Goal: Task Accomplishment & Management: Complete application form

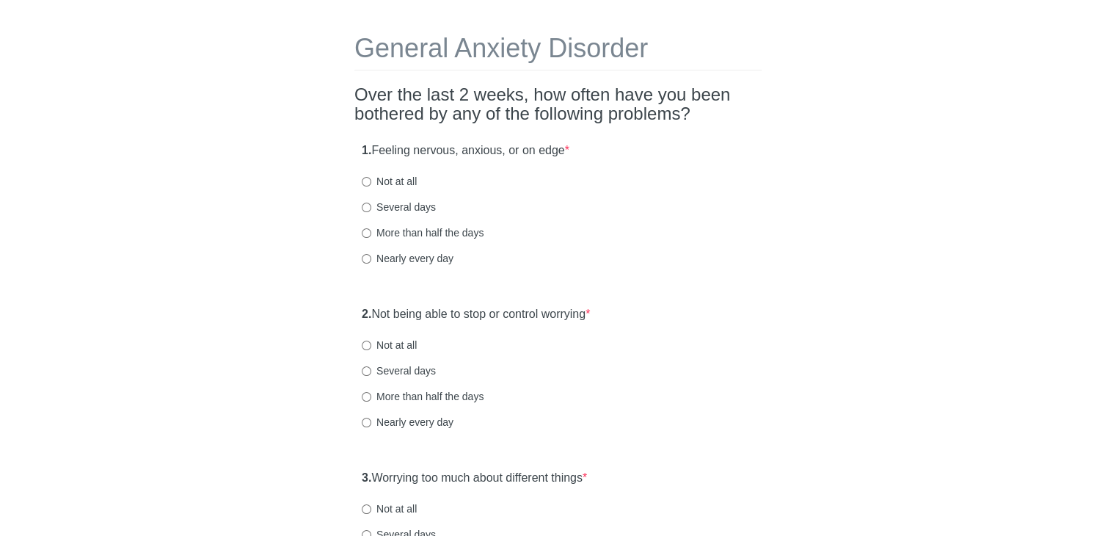
scroll to position [73, 0]
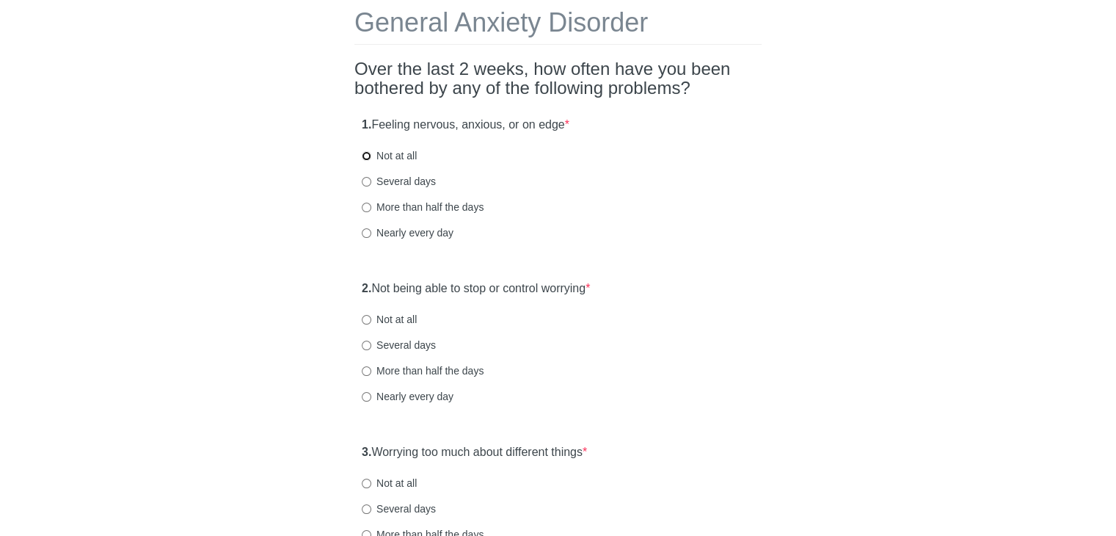
click at [367, 153] on input "Not at all" at bounding box center [367, 156] width 10 height 10
radio input "true"
click at [379, 342] on label "Several days" at bounding box center [399, 345] width 74 height 15
click at [371, 342] on input "Several days" at bounding box center [367, 345] width 10 height 10
radio input "true"
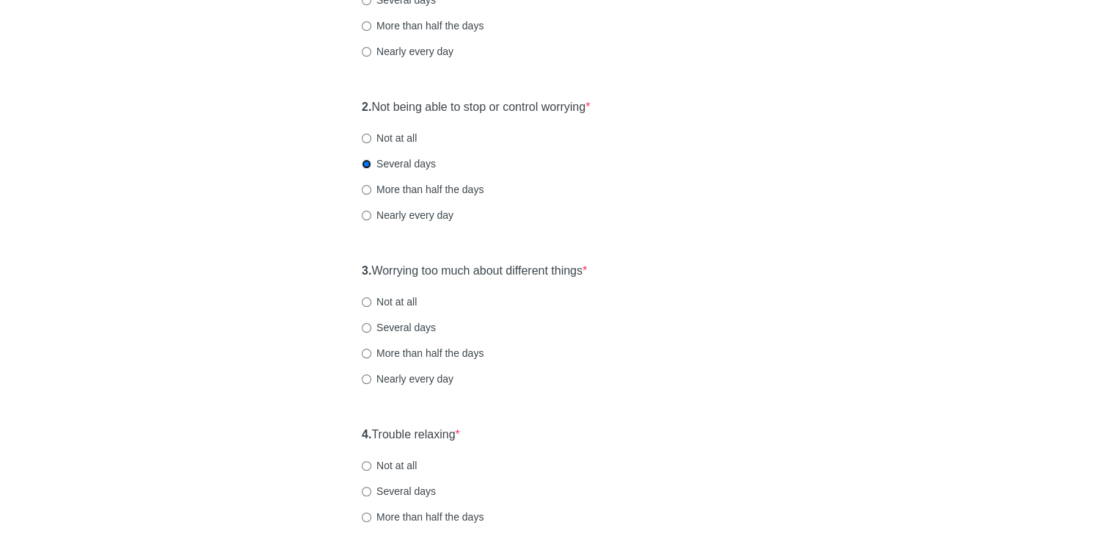
scroll to position [293, 0]
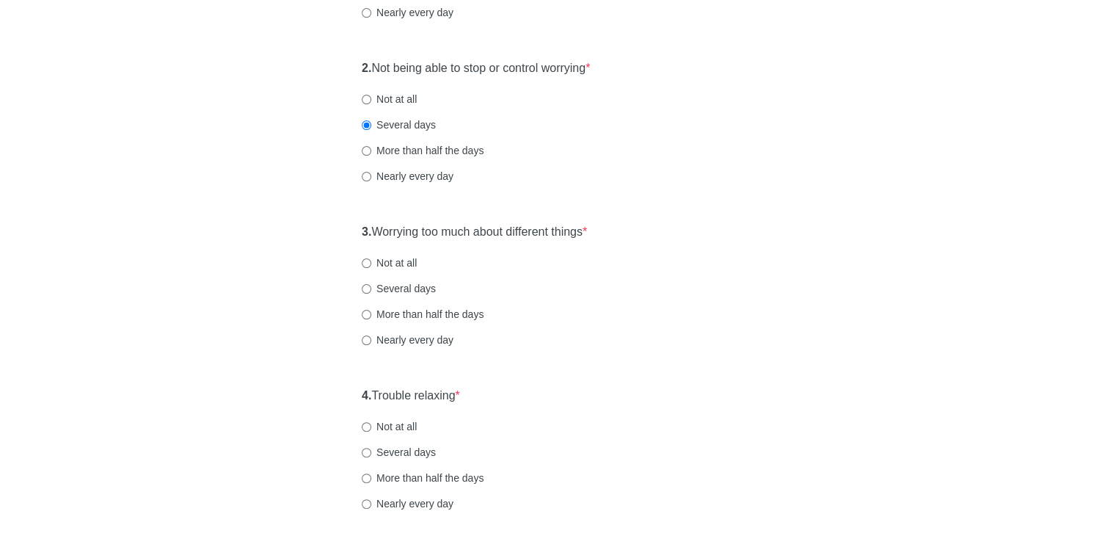
click at [364, 294] on label "Several days" at bounding box center [399, 288] width 74 height 15
click at [364, 293] on input "Several days" at bounding box center [367, 289] width 10 height 10
radio input "true"
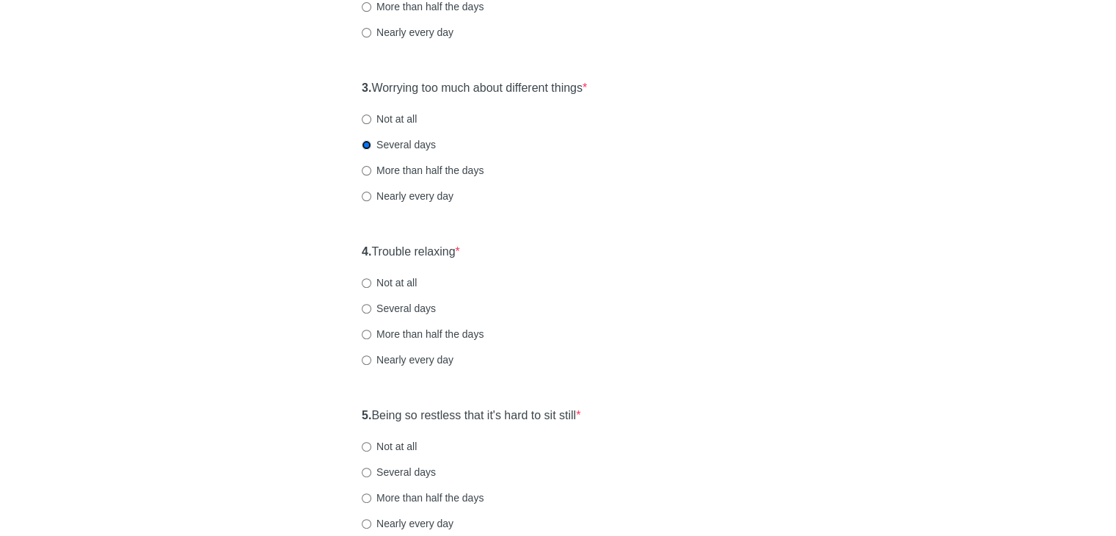
scroll to position [440, 0]
click at [367, 306] on input "Several days" at bounding box center [367, 306] width 10 height 10
radio input "true"
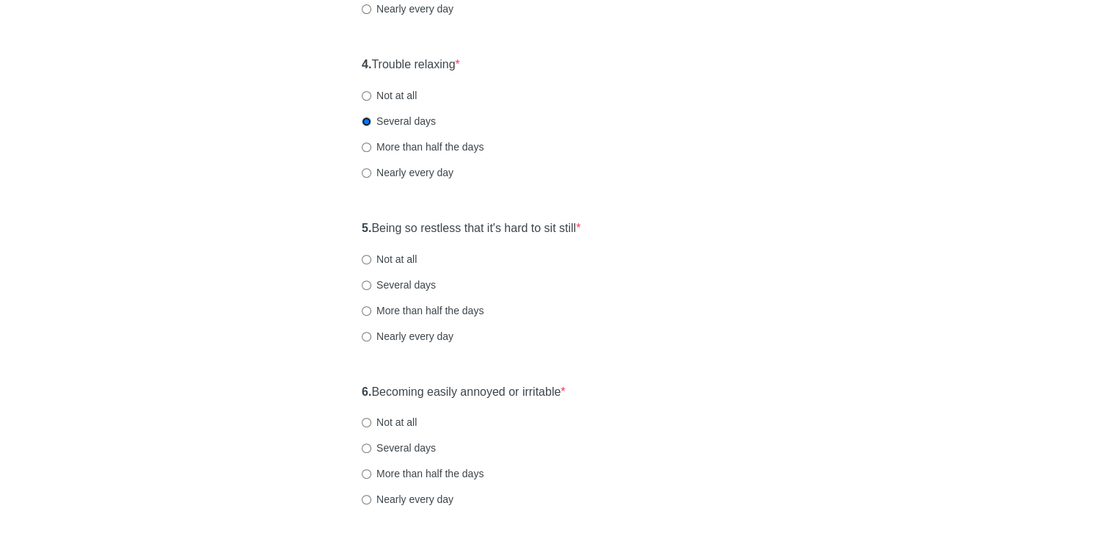
scroll to position [660, 0]
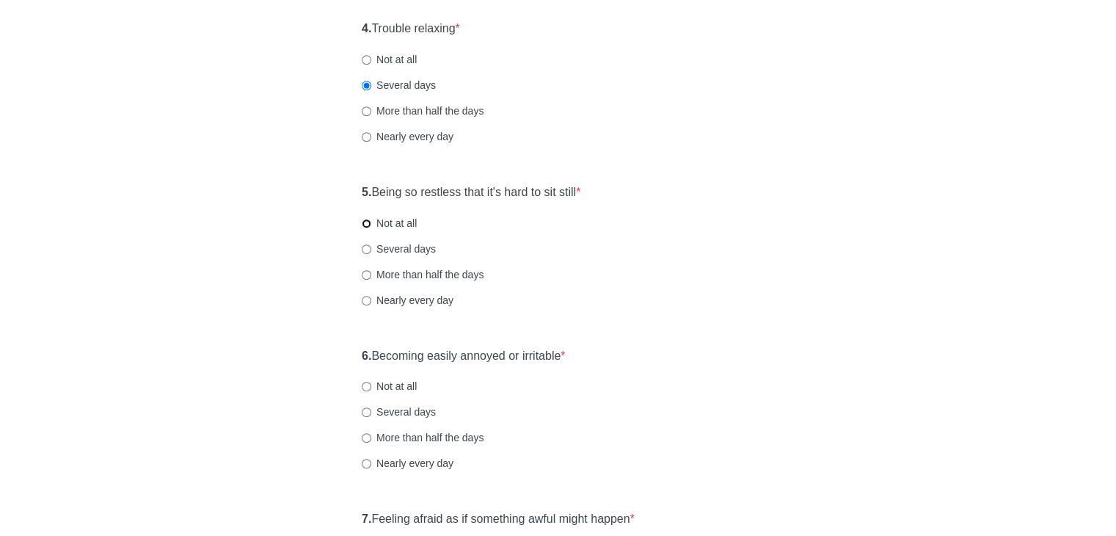
click at [365, 219] on input "Not at all" at bounding box center [367, 224] width 10 height 10
radio input "true"
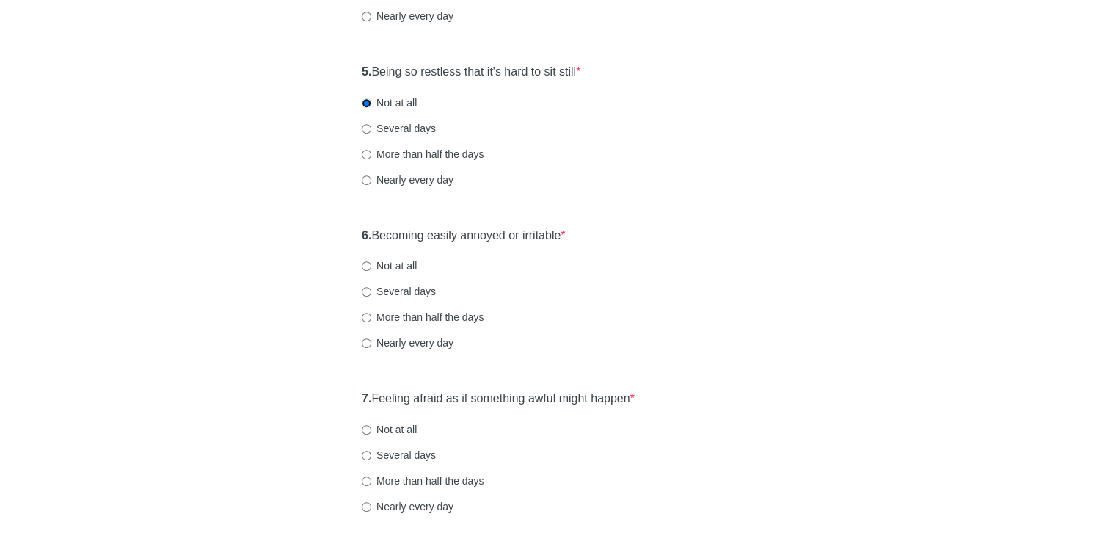
scroll to position [807, 0]
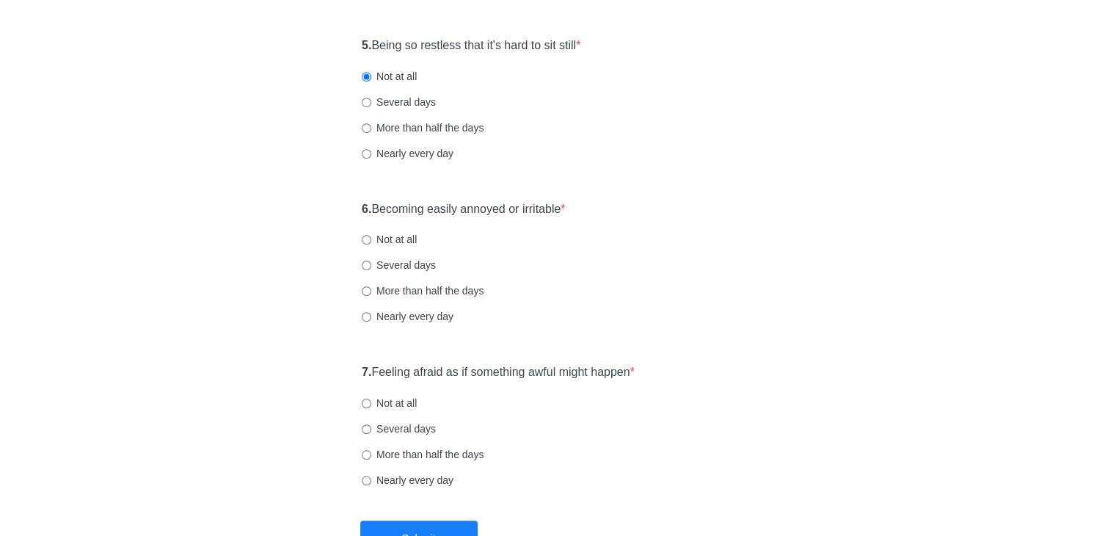
click at [373, 262] on label "Several days" at bounding box center [399, 265] width 74 height 15
click at [371, 262] on input "Several days" at bounding box center [367, 265] width 10 height 10
radio input "true"
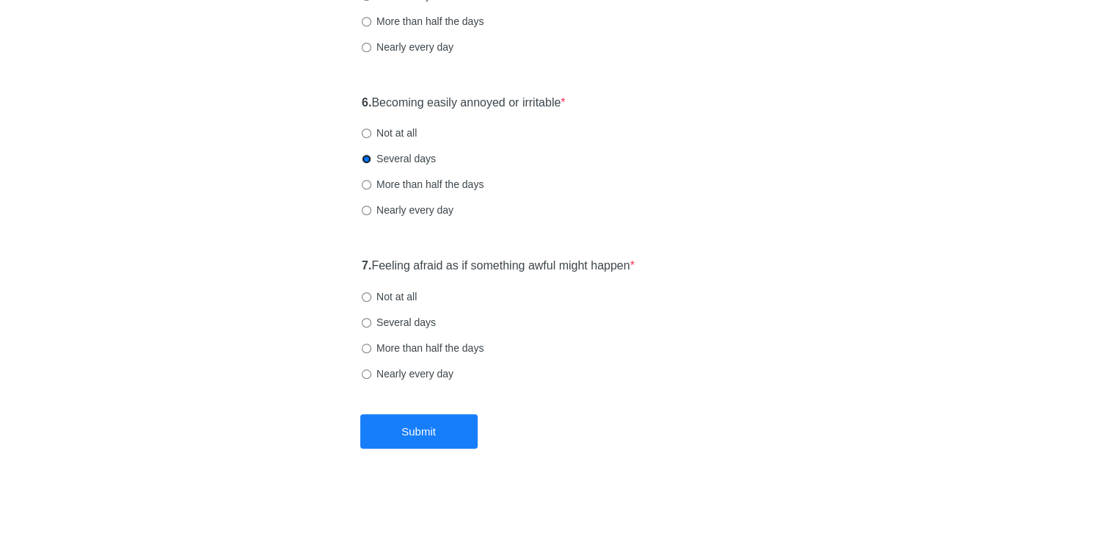
scroll to position [915, 0]
click at [368, 286] on div "7. Feeling afraid as if something awful might happen * Not at all Several days …" at bounding box center [557, 325] width 407 height 153
click at [368, 294] on input "Not at all" at bounding box center [367, 296] width 10 height 10
radio input "true"
click at [412, 426] on button "Submit" at bounding box center [418, 429] width 117 height 34
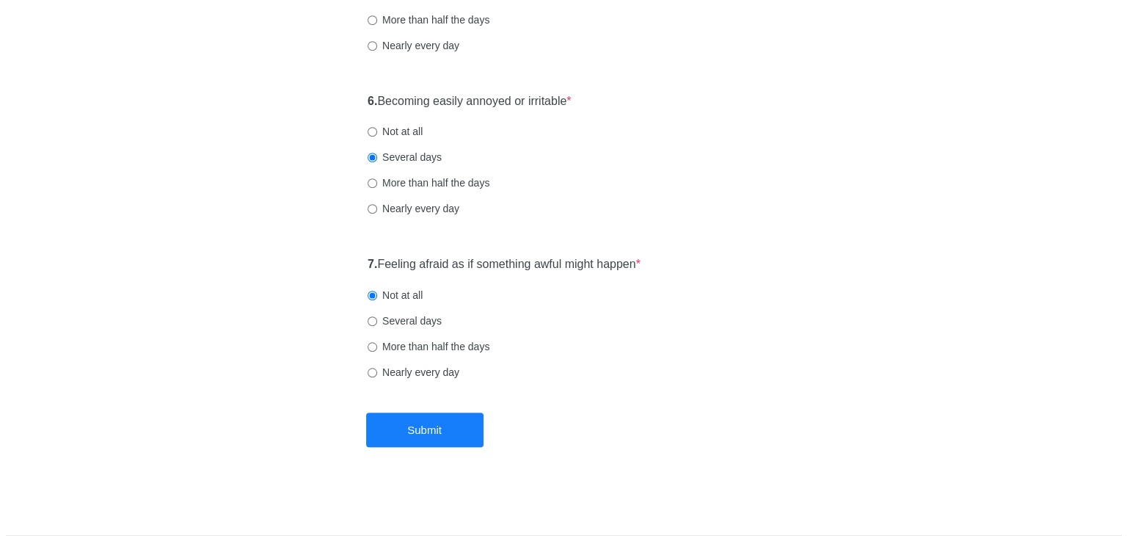
scroll to position [0, 0]
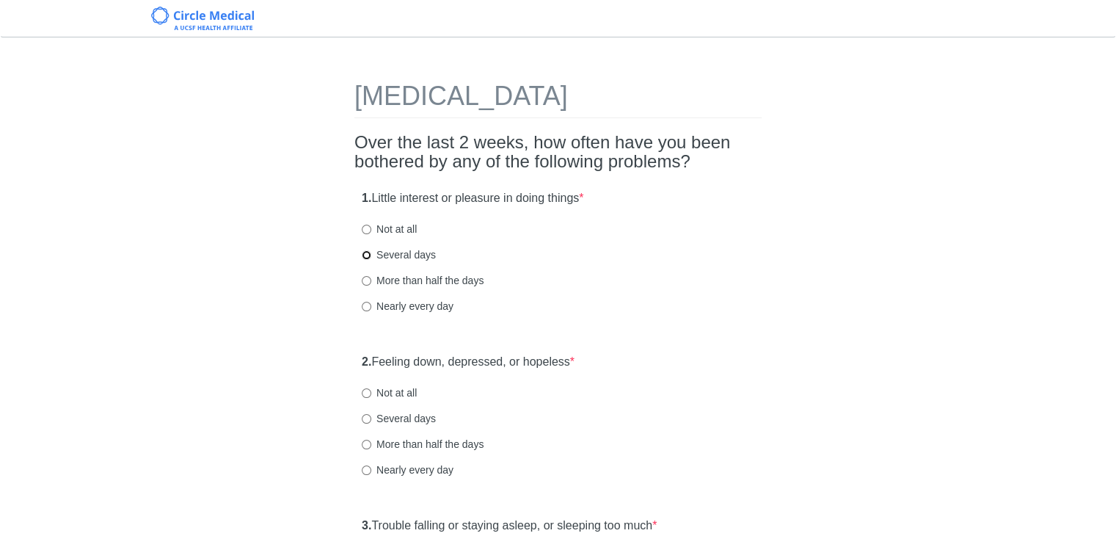
click at [367, 256] on input "Several days" at bounding box center [367, 255] width 10 height 10
radio input "true"
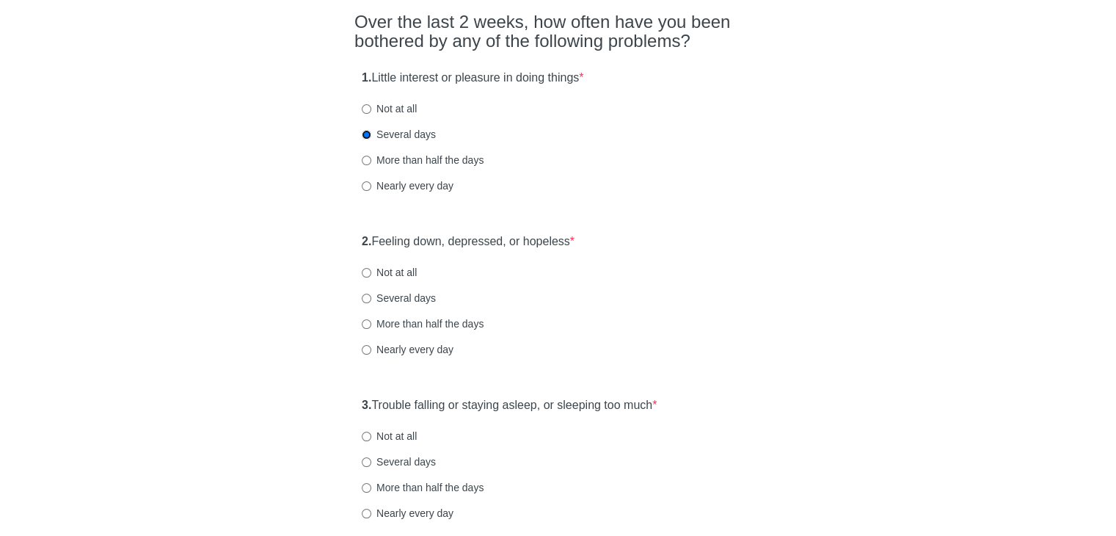
scroll to position [147, 0]
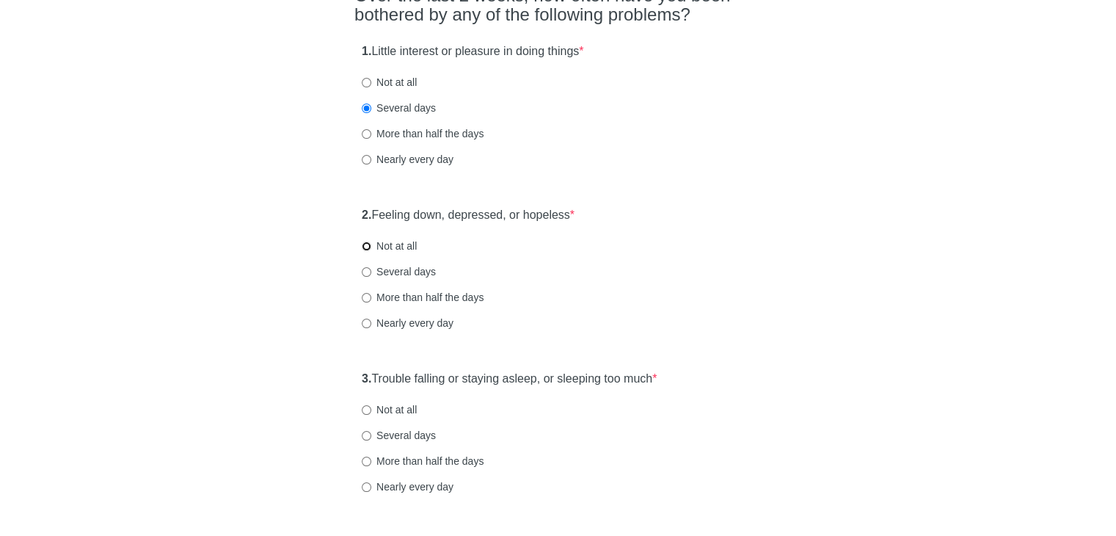
click at [362, 246] on input "Not at all" at bounding box center [367, 246] width 10 height 10
radio input "true"
click at [363, 271] on input "Several days" at bounding box center [367, 272] width 10 height 10
radio input "true"
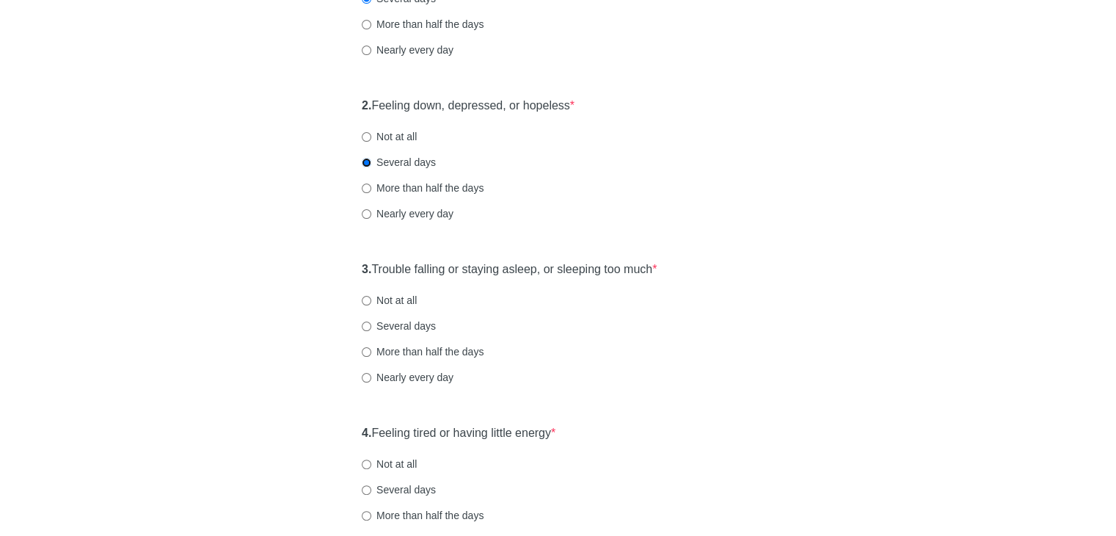
scroll to position [293, 0]
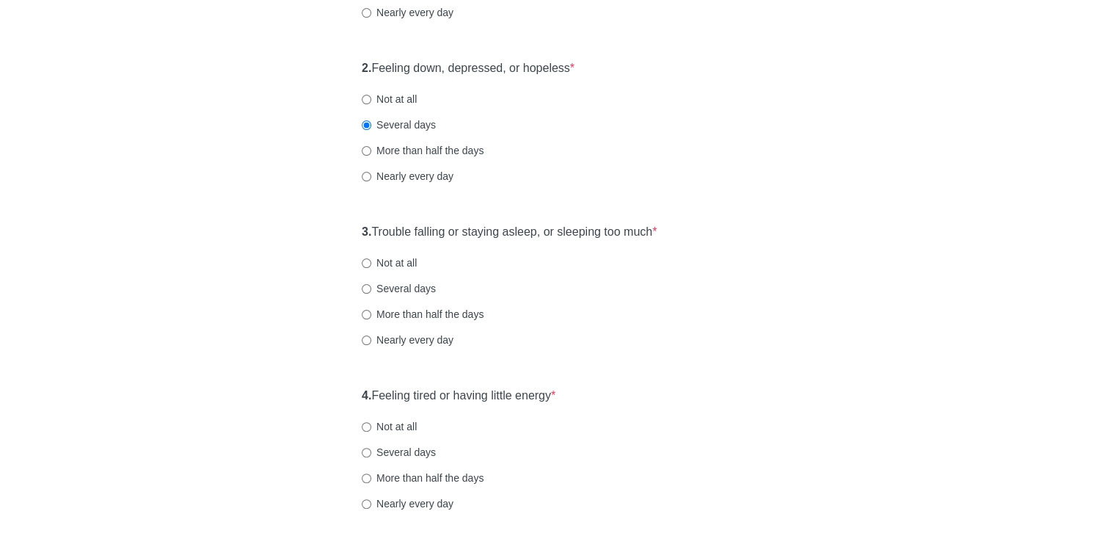
click at [369, 267] on label "Not at all" at bounding box center [389, 262] width 55 height 15
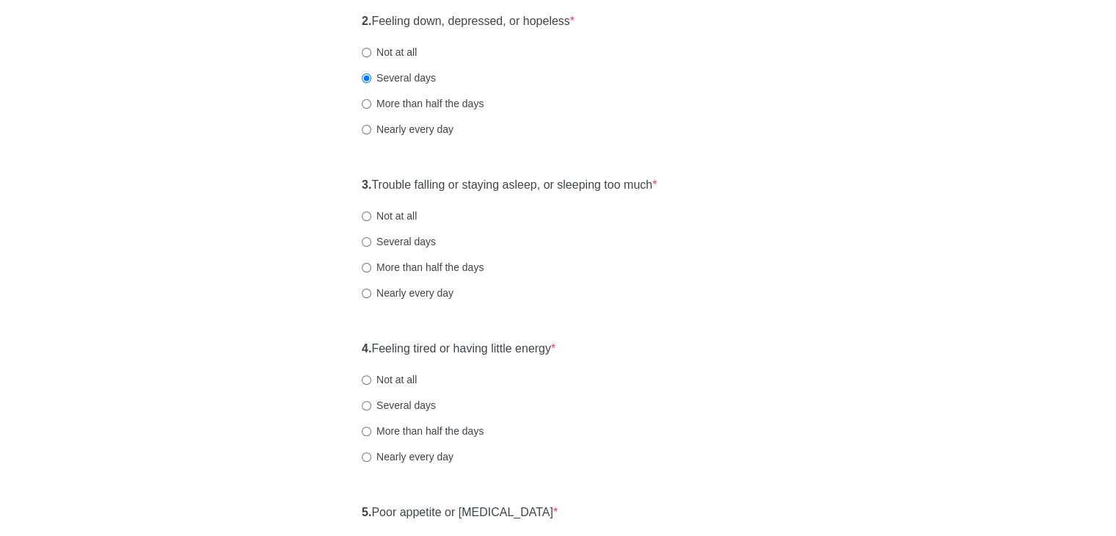
scroll to position [367, 0]
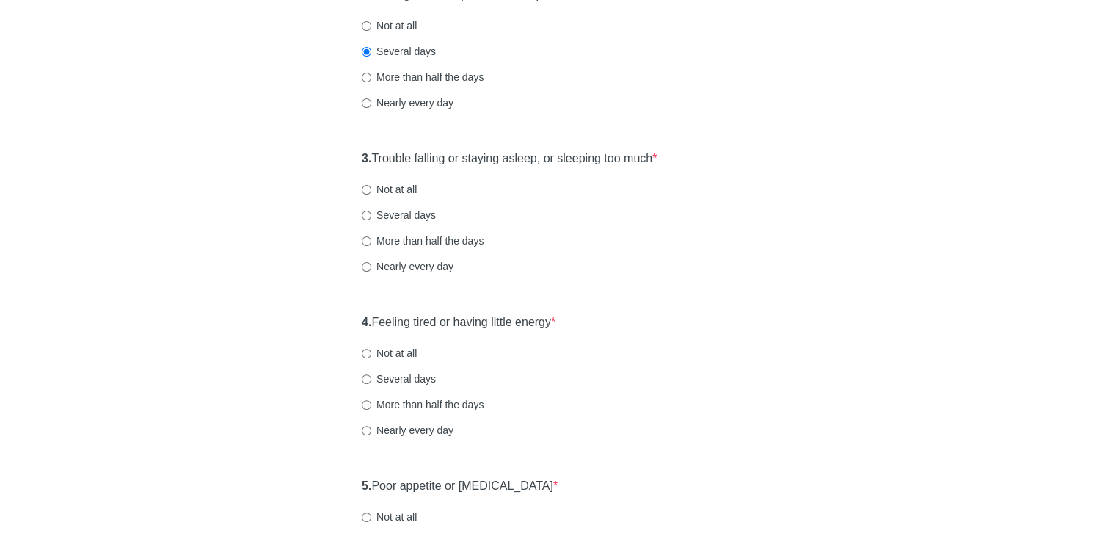
click at [379, 188] on label "Not at all" at bounding box center [389, 189] width 55 height 15
click at [371, 188] on input "Not at all" at bounding box center [367, 190] width 10 height 10
radio input "true"
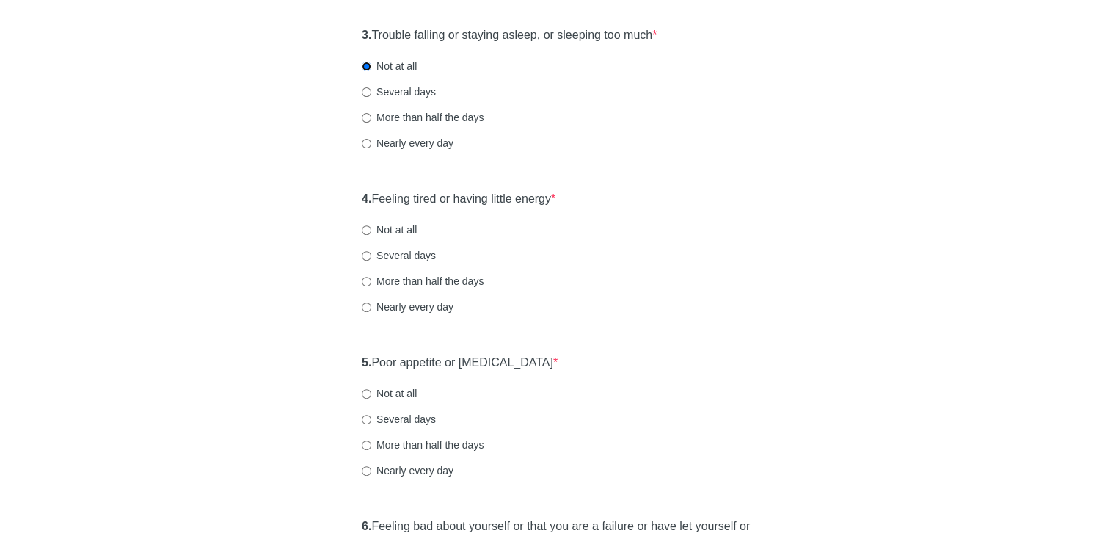
scroll to position [514, 0]
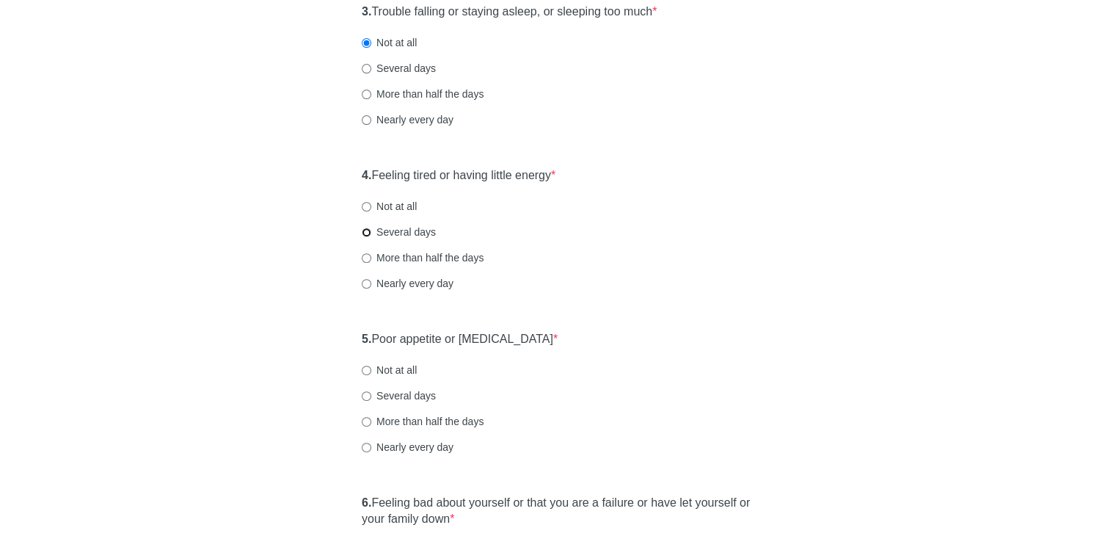
click at [366, 227] on input "Several days" at bounding box center [367, 232] width 10 height 10
radio input "true"
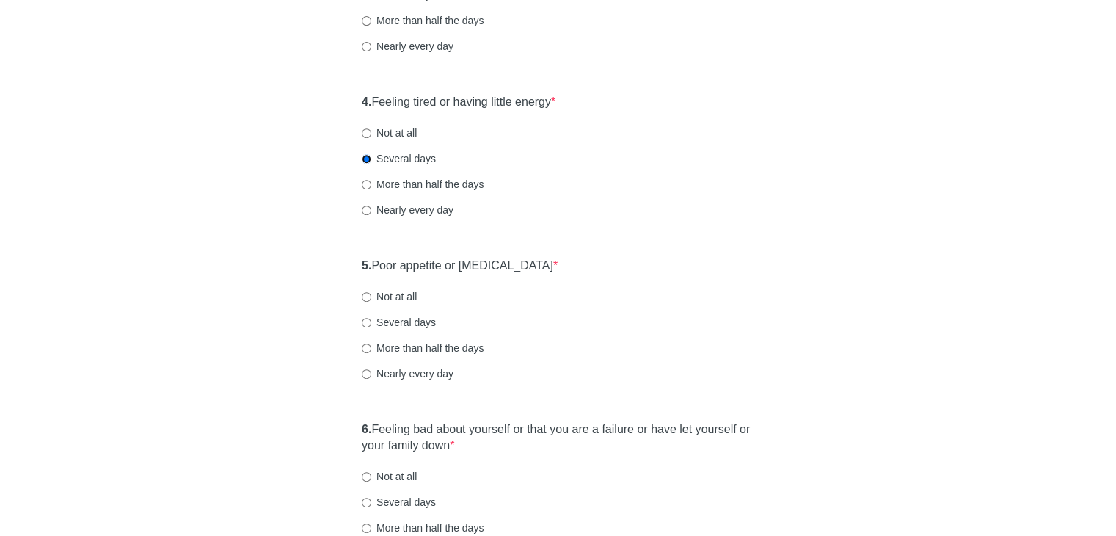
scroll to position [660, 0]
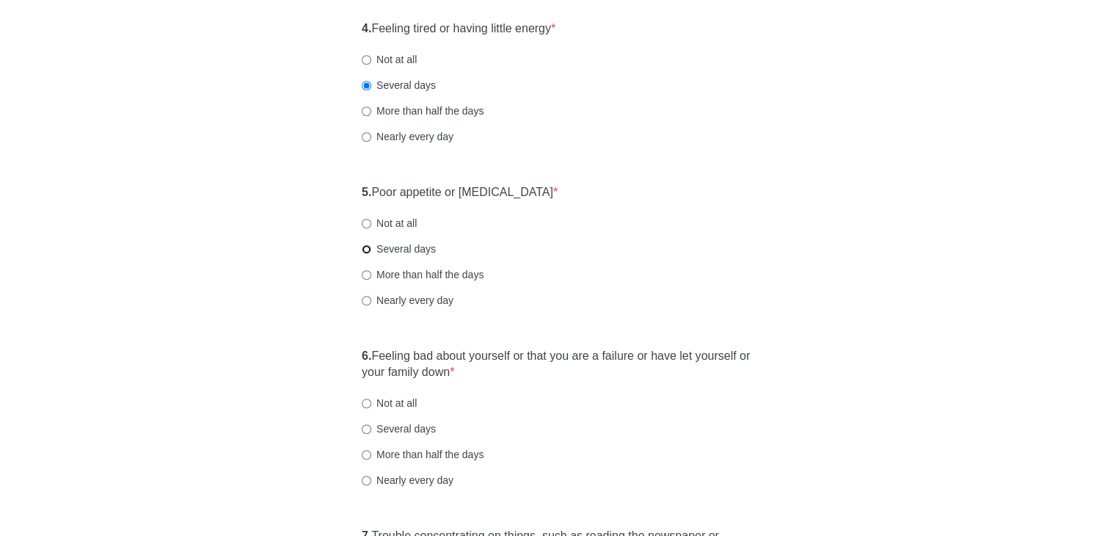
click at [365, 246] on input "Several days" at bounding box center [367, 249] width 10 height 10
radio input "true"
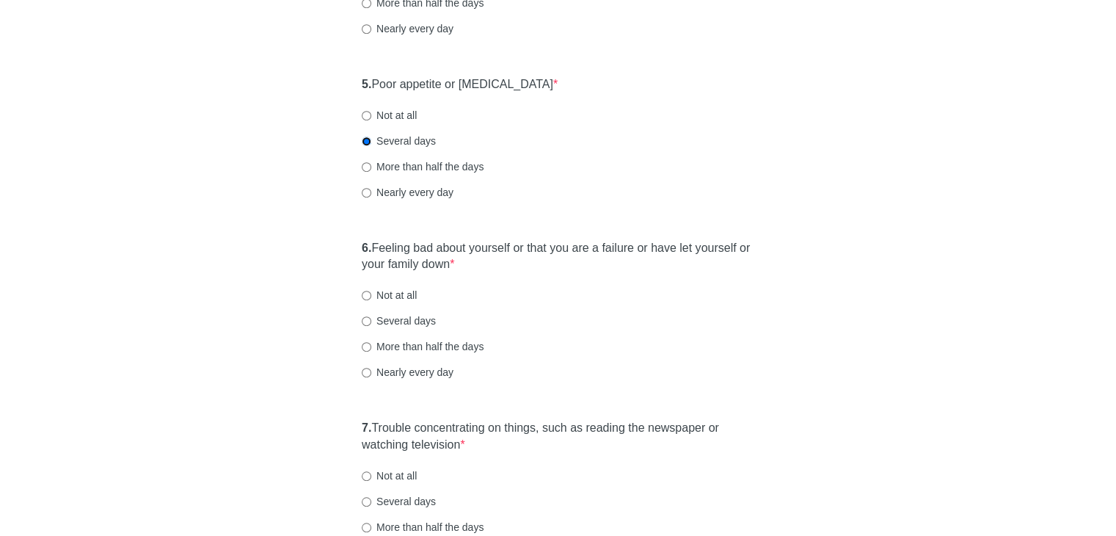
scroll to position [807, 0]
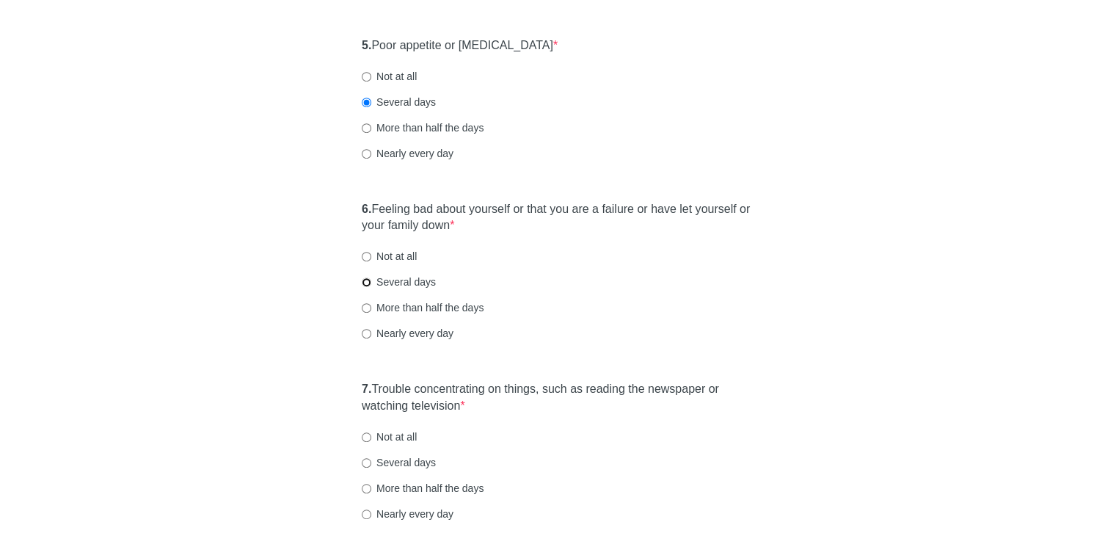
click at [365, 279] on input "Several days" at bounding box center [367, 282] width 10 height 10
radio input "true"
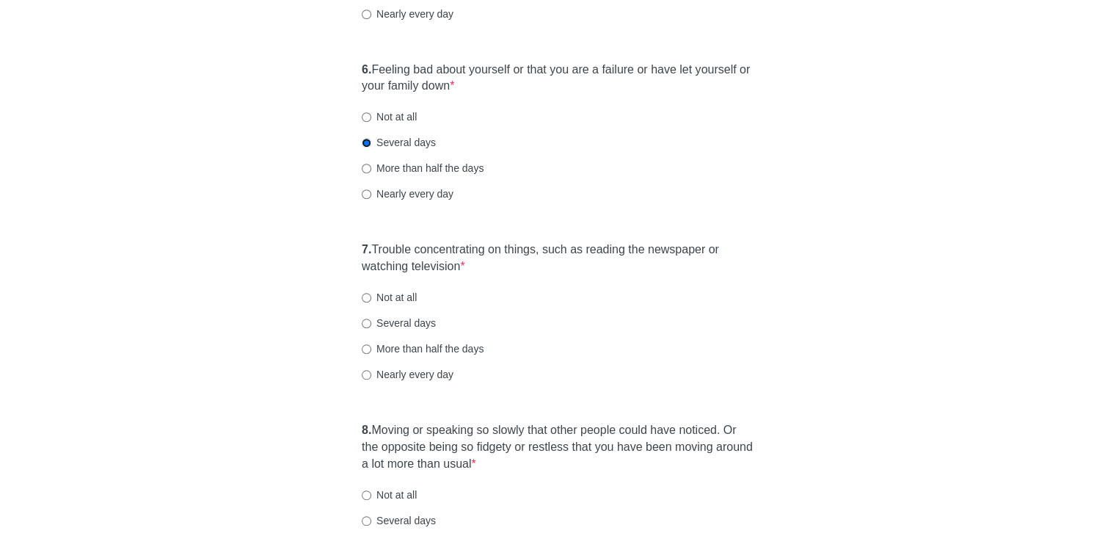
scroll to position [954, 0]
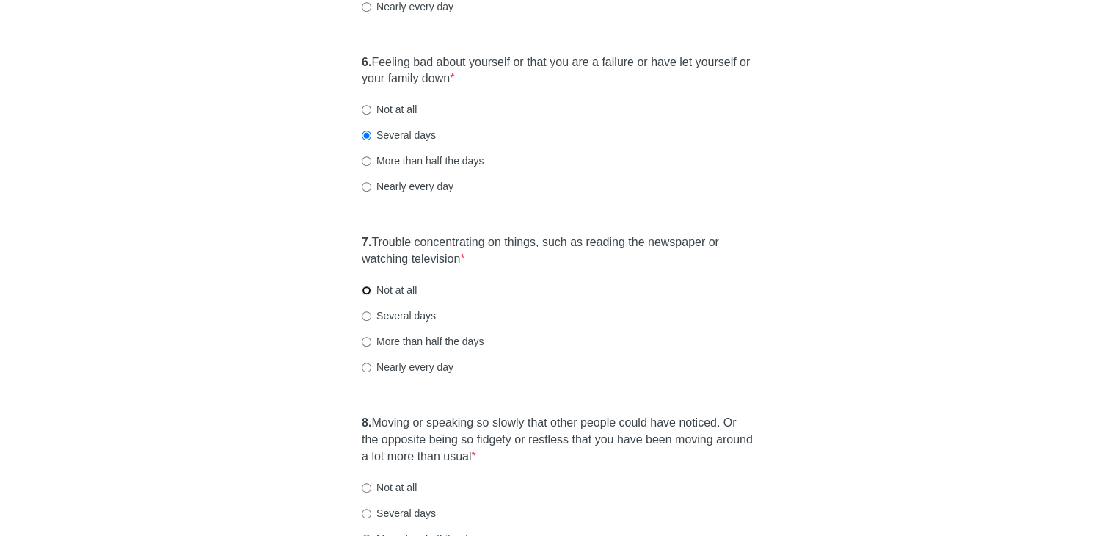
click at [368, 287] on input "Not at all" at bounding box center [367, 290] width 10 height 10
radio input "true"
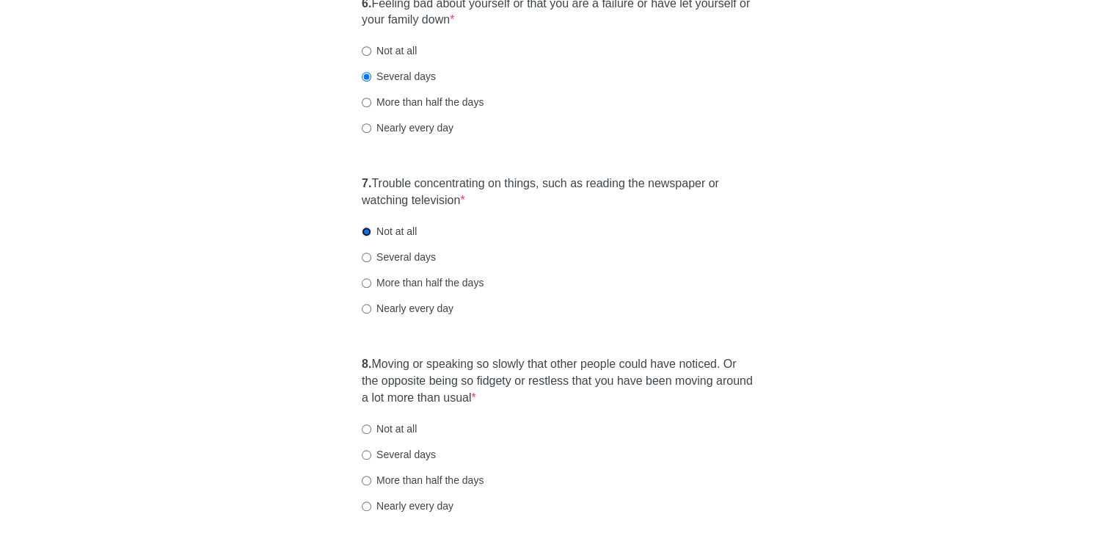
scroll to position [1174, 0]
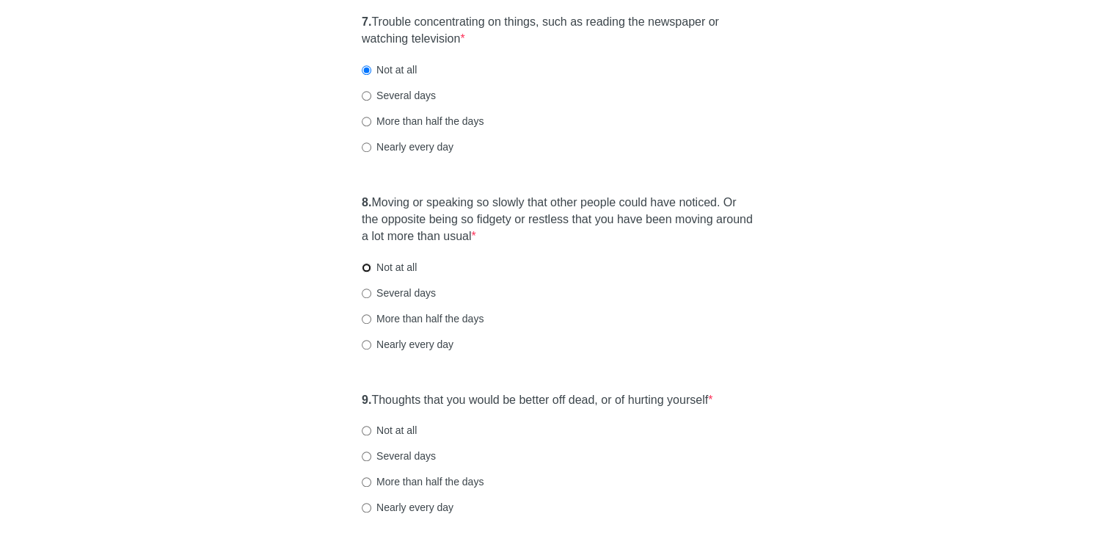
click at [364, 268] on input "Not at all" at bounding box center [367, 268] width 10 height 10
radio input "true"
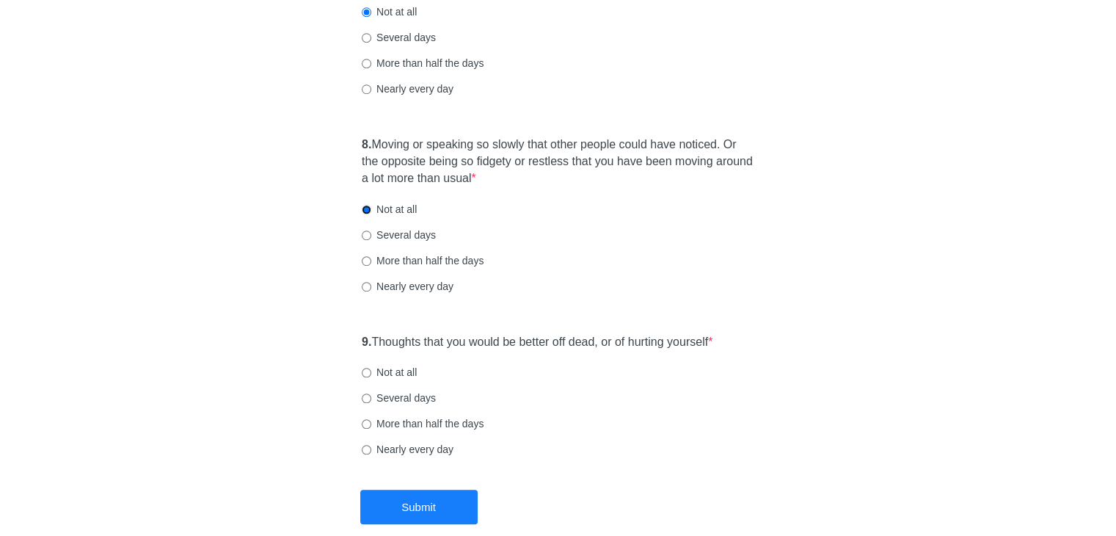
scroll to position [1309, 0]
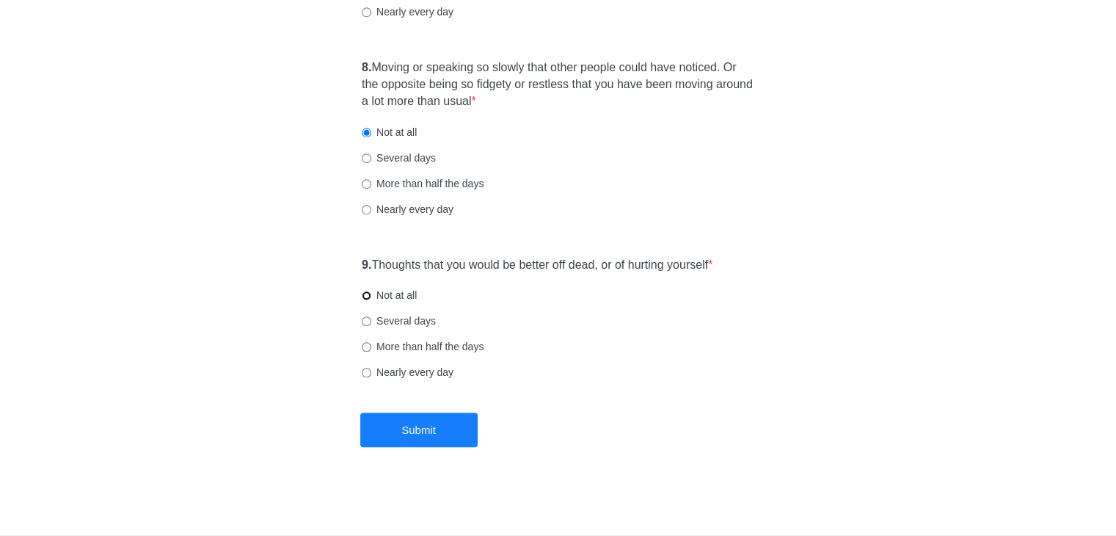
click at [366, 295] on input "Not at all" at bounding box center [367, 296] width 10 height 10
radio input "true"
click at [411, 426] on button "Submit" at bounding box center [418, 429] width 117 height 34
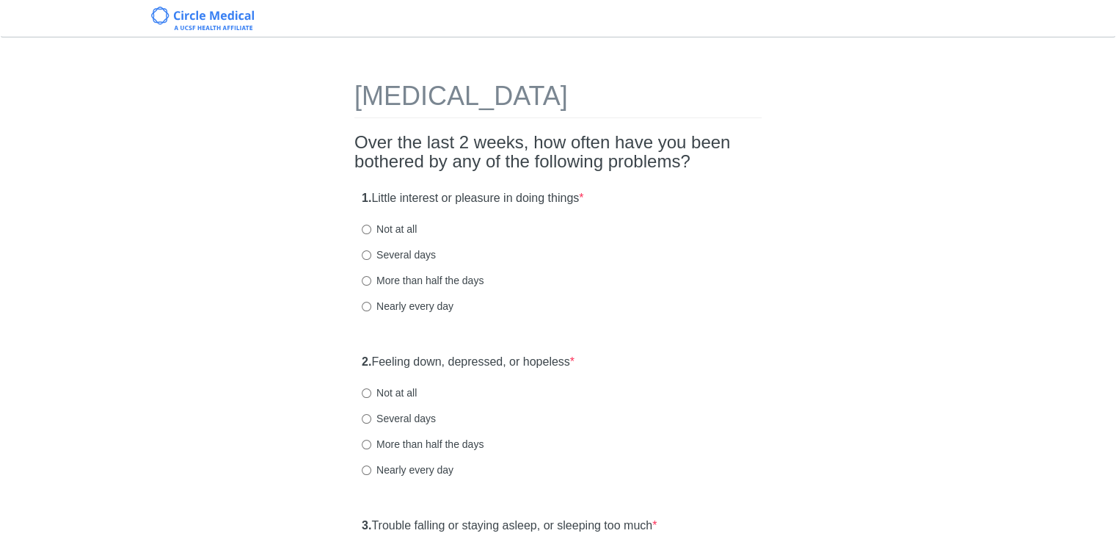
click at [379, 222] on label "Not at all" at bounding box center [389, 229] width 55 height 15
click at [371, 225] on input "Not at all" at bounding box center [367, 230] width 10 height 10
radio input "true"
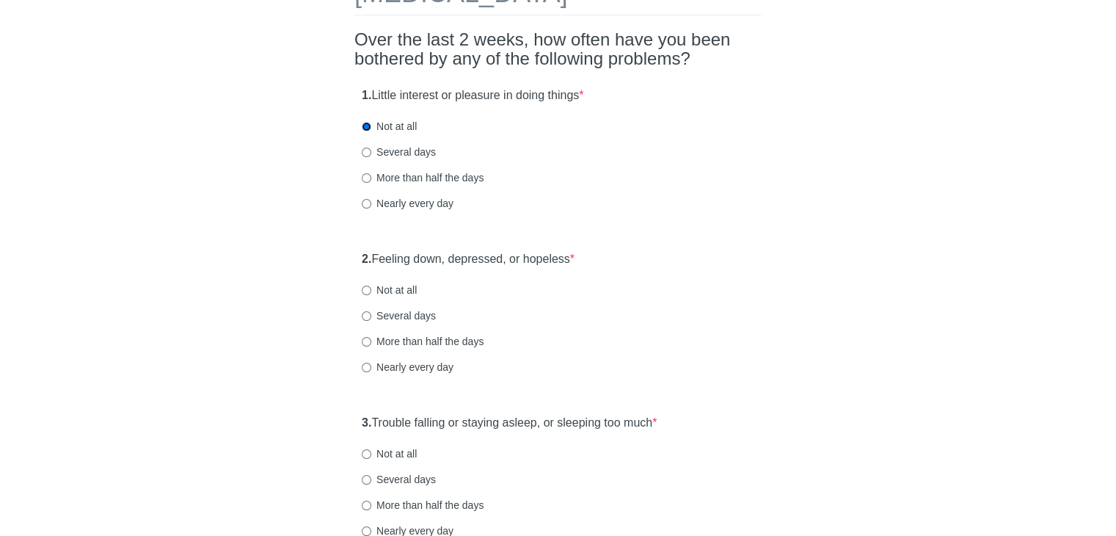
scroll to position [220, 0]
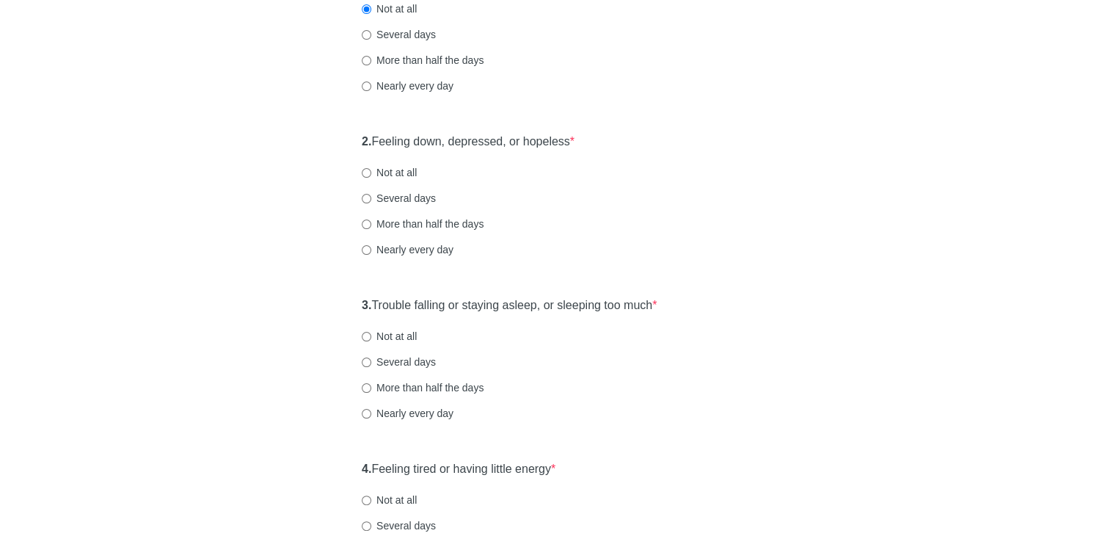
click at [404, 197] on label "Several days" at bounding box center [399, 198] width 74 height 15
click at [371, 197] on input "Several days" at bounding box center [367, 199] width 10 height 10
radio input "true"
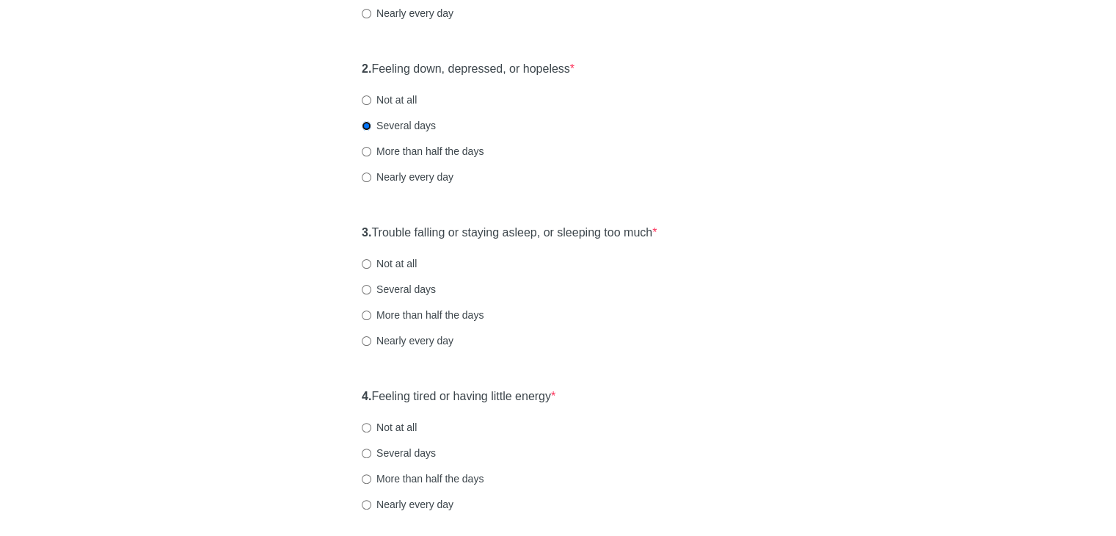
scroll to position [293, 0]
click at [376, 285] on label "Several days" at bounding box center [399, 288] width 74 height 15
click at [371, 285] on input "Several days" at bounding box center [367, 289] width 10 height 10
radio input "true"
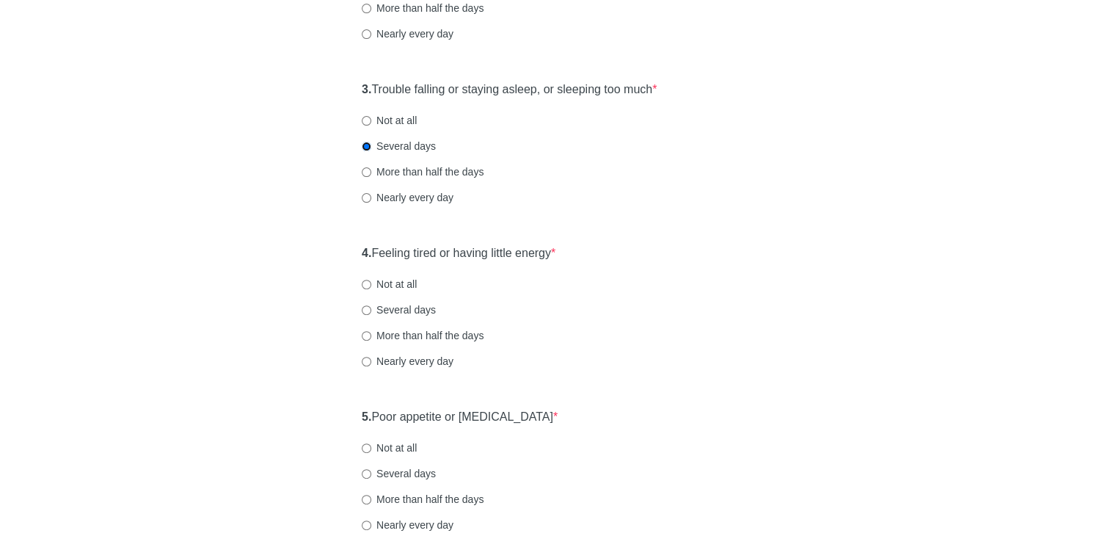
scroll to position [514, 0]
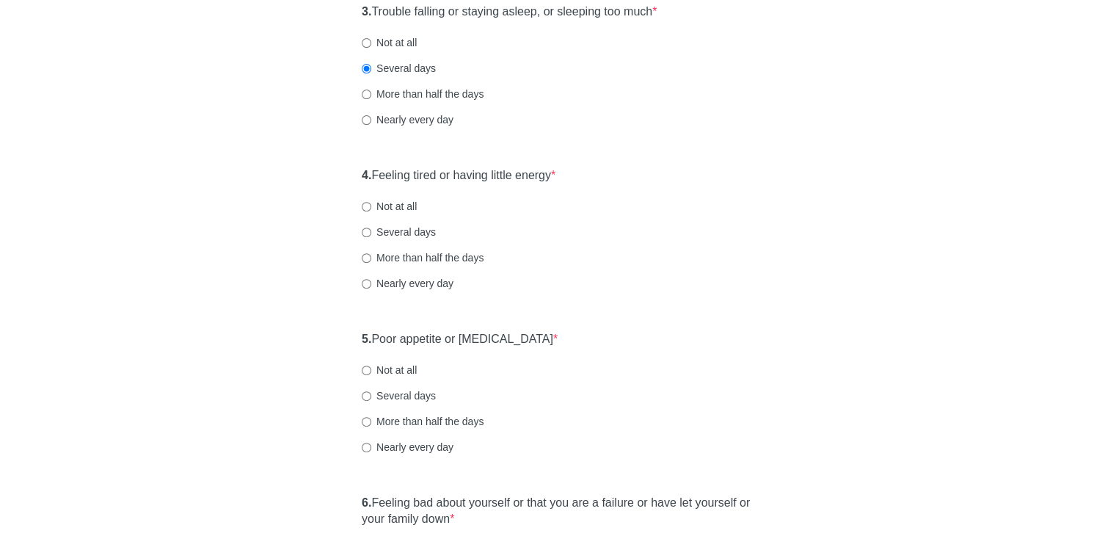
click at [393, 226] on label "Several days" at bounding box center [399, 232] width 74 height 15
click at [371, 227] on input "Several days" at bounding box center [367, 232] width 10 height 10
radio input "true"
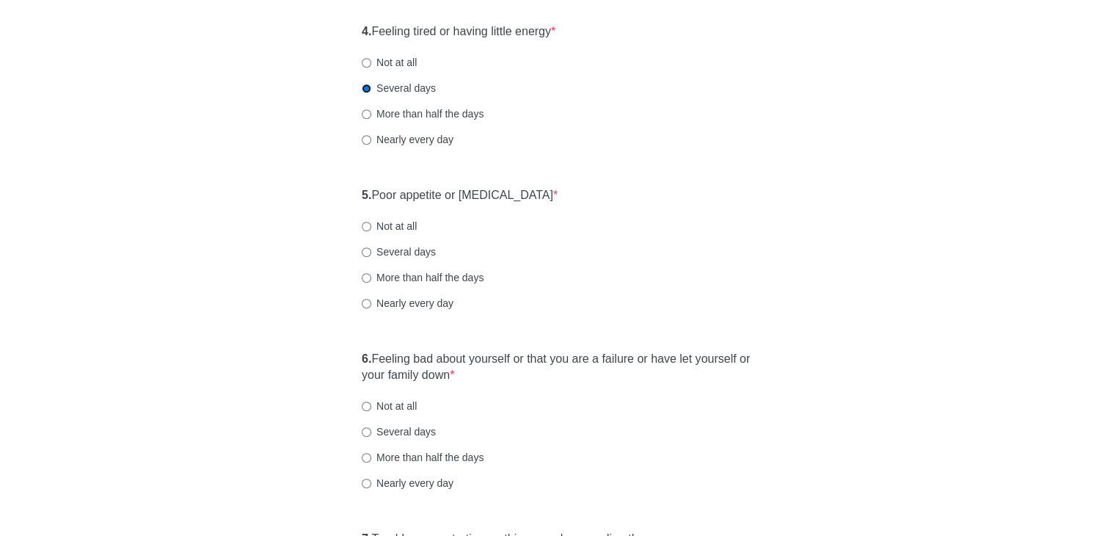
scroll to position [660, 0]
click at [384, 224] on label "Not at all" at bounding box center [389, 223] width 55 height 15
click at [371, 224] on input "Not at all" at bounding box center [367, 224] width 10 height 10
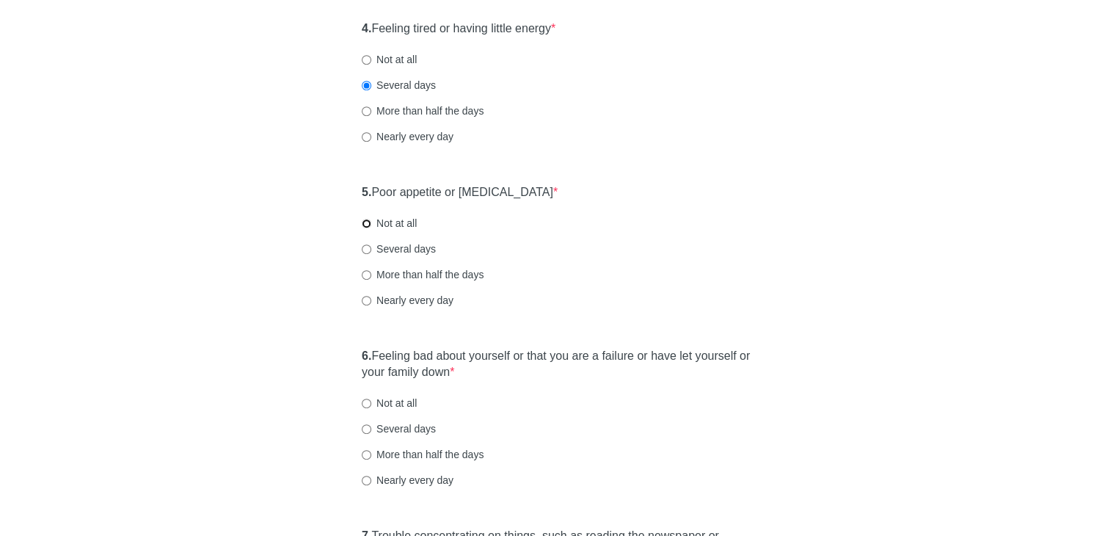
radio input "true"
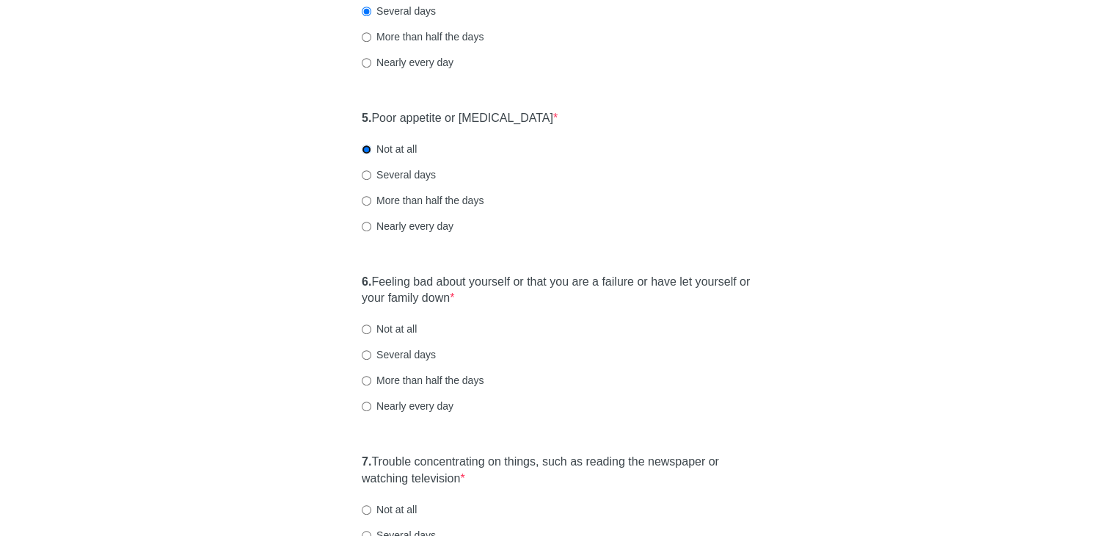
scroll to position [880, 0]
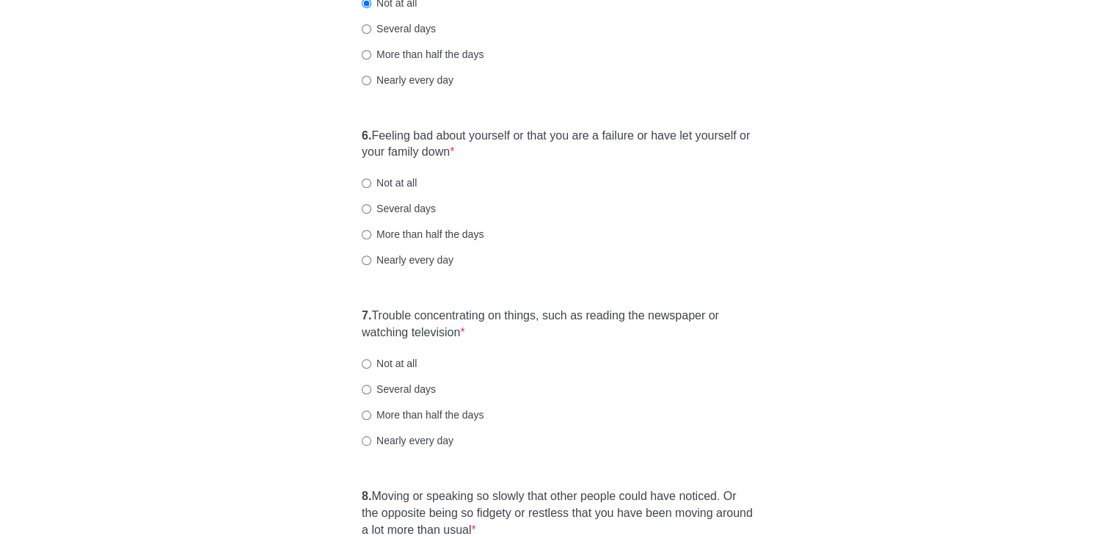
click at [382, 186] on label "Not at all" at bounding box center [389, 182] width 55 height 15
click at [371, 186] on input "Not at all" at bounding box center [367, 183] width 10 height 10
radio input "true"
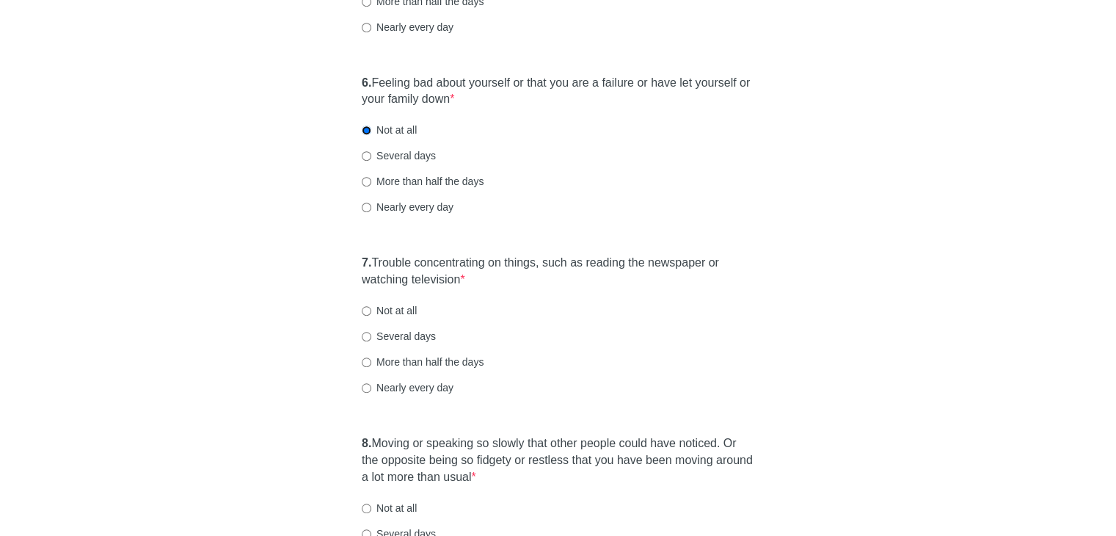
scroll to position [1027, 0]
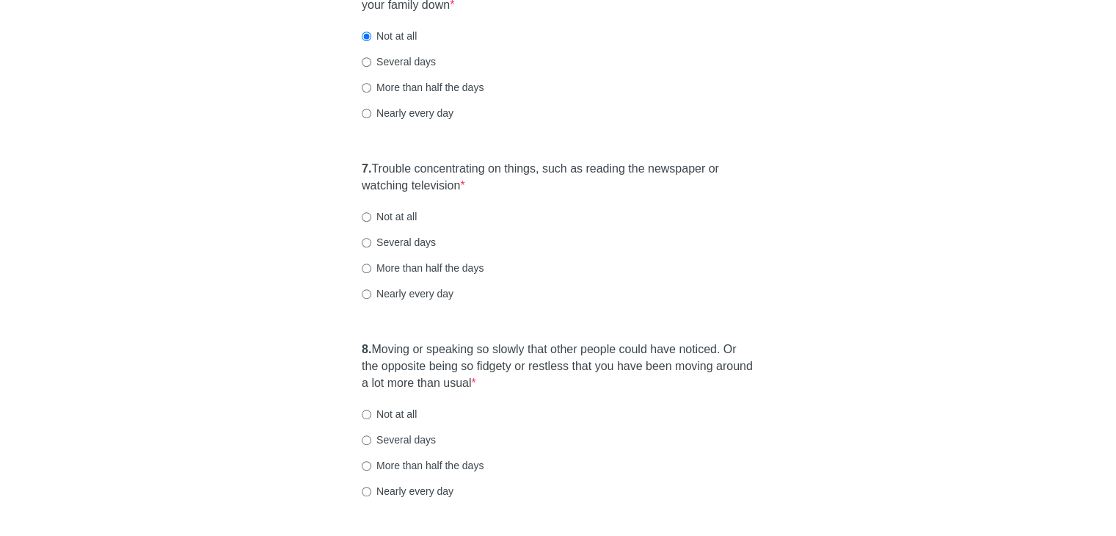
click at [380, 213] on label "Not at all" at bounding box center [389, 216] width 55 height 15
click at [371, 213] on input "Not at all" at bounding box center [367, 217] width 10 height 10
radio input "true"
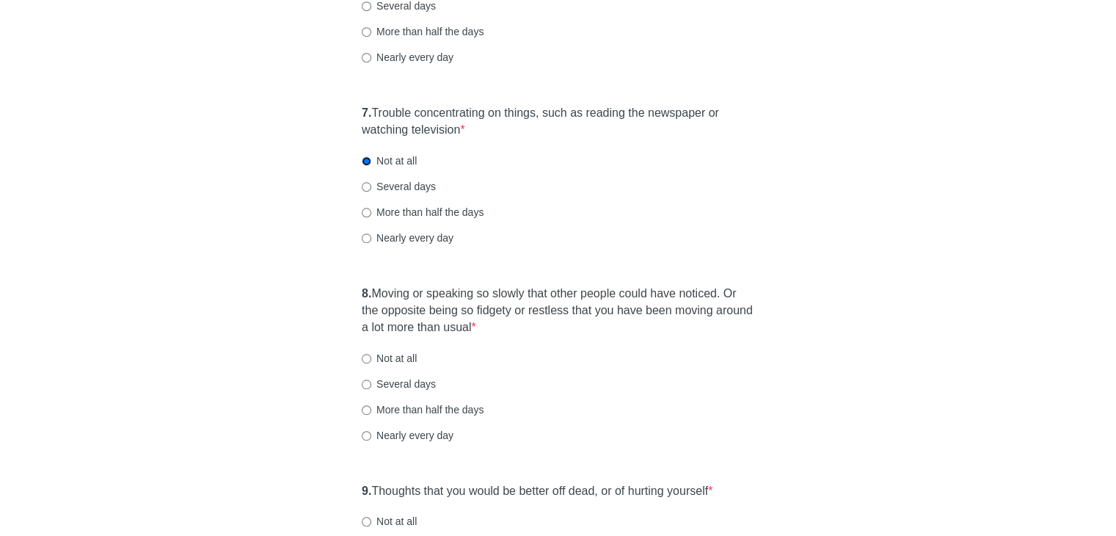
scroll to position [1174, 0]
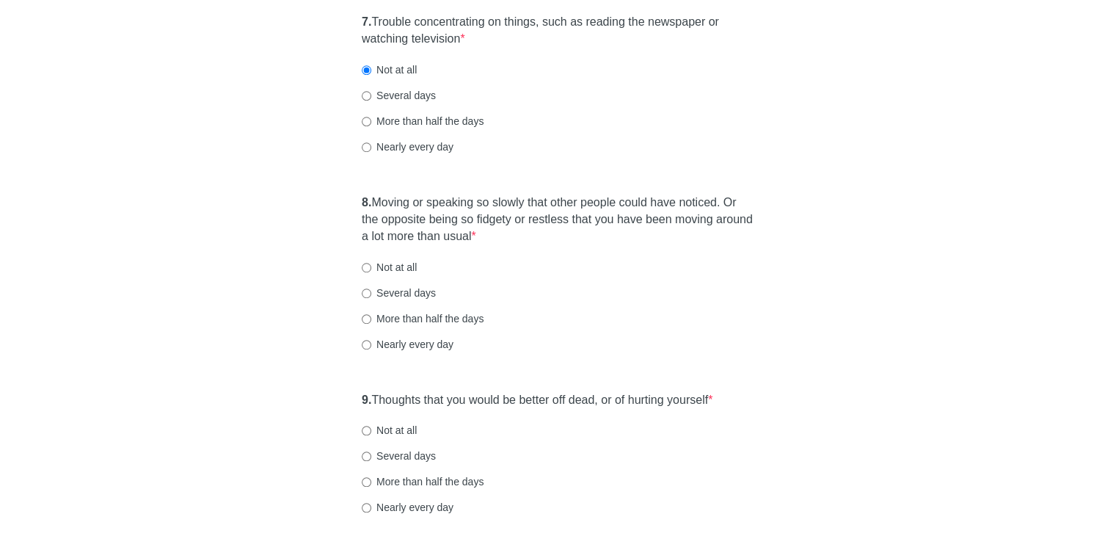
click at [386, 268] on label "Not at all" at bounding box center [389, 267] width 55 height 15
click at [371, 268] on input "Not at all" at bounding box center [367, 268] width 10 height 10
radio input "true"
click at [386, 426] on label "Not at all" at bounding box center [389, 430] width 55 height 15
click at [371, 426] on input "Not at all" at bounding box center [367, 431] width 10 height 10
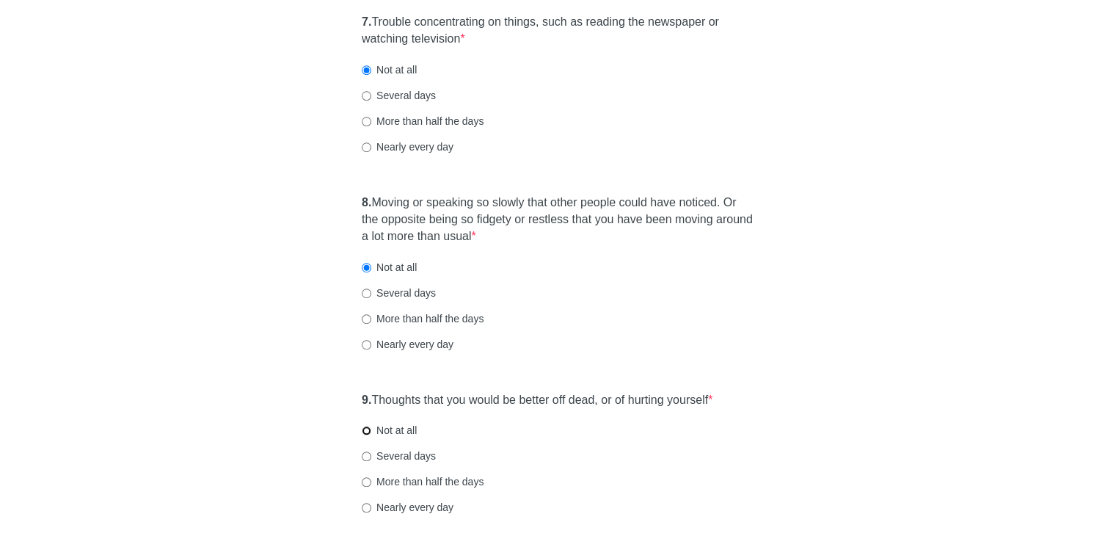
radio input "true"
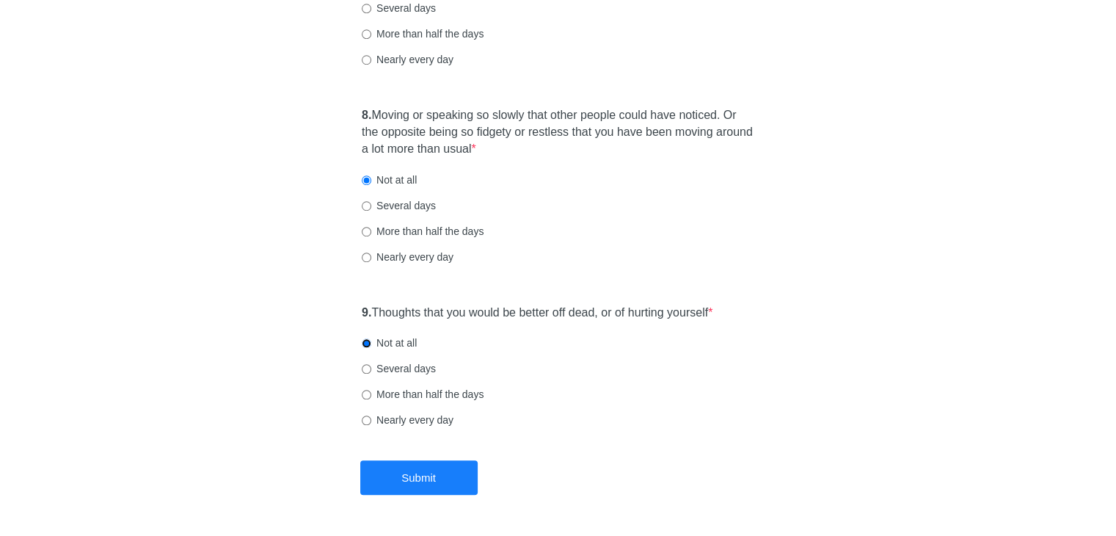
scroll to position [1309, 0]
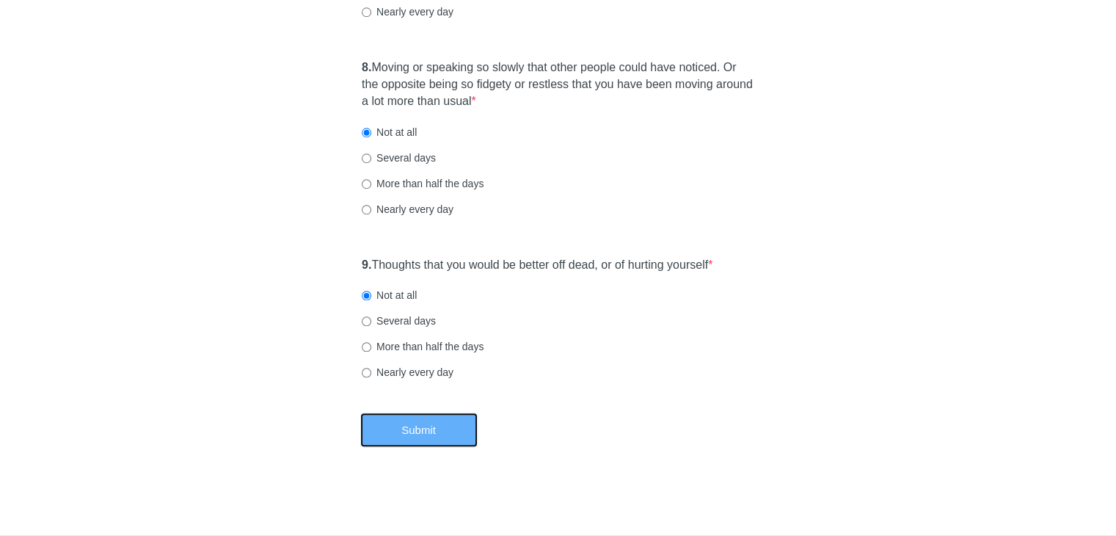
click at [437, 422] on button "Submit" at bounding box center [418, 429] width 117 height 34
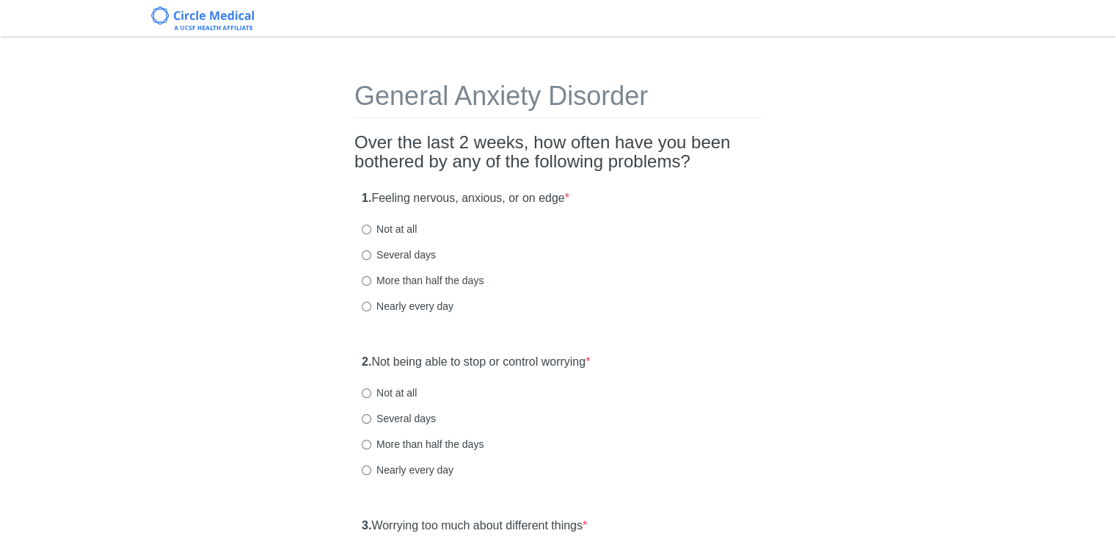
click at [375, 247] on label "Several days" at bounding box center [399, 254] width 74 height 15
click at [371, 250] on input "Several days" at bounding box center [367, 255] width 10 height 10
radio input "true"
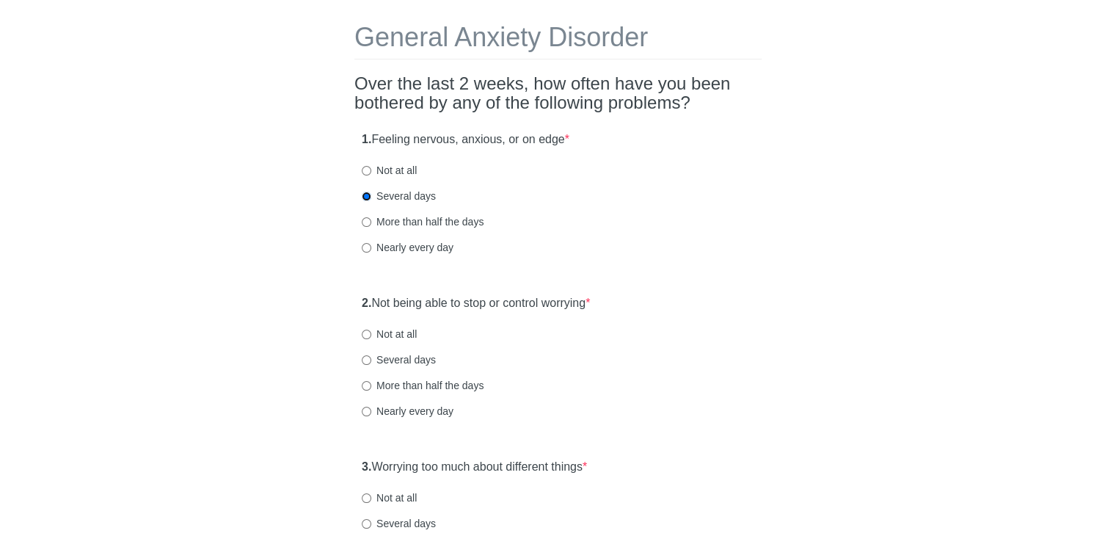
scroll to position [147, 0]
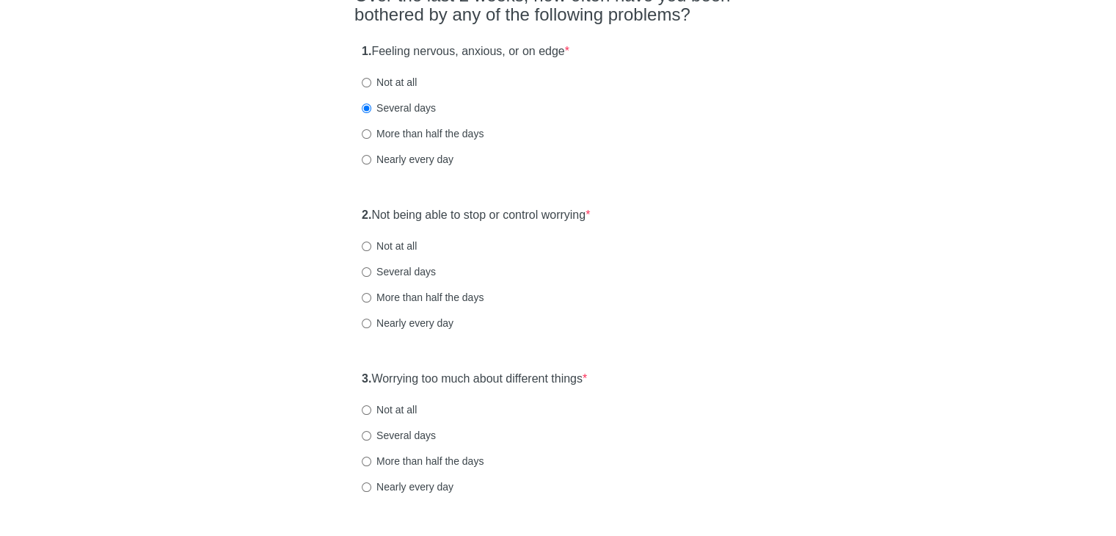
click at [374, 245] on label "Not at all" at bounding box center [389, 245] width 55 height 15
click at [371, 245] on input "Not at all" at bounding box center [367, 246] width 10 height 10
radio input "true"
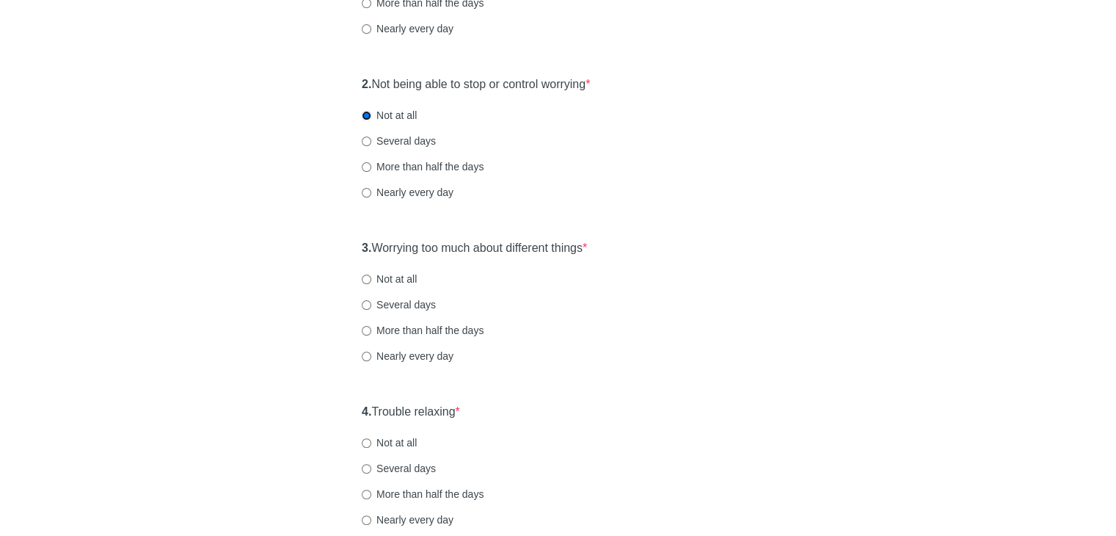
scroll to position [293, 0]
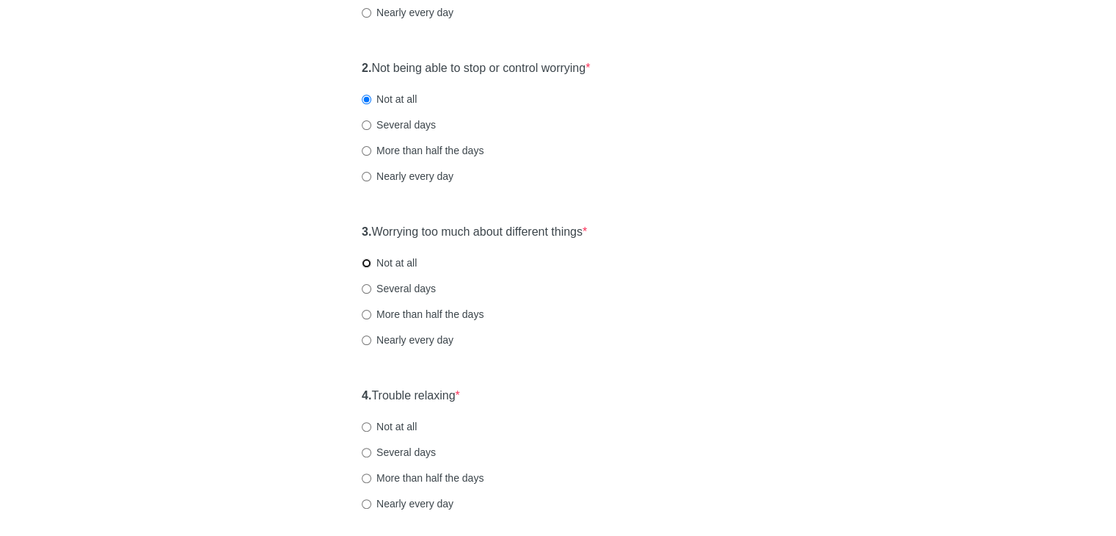
click at [367, 260] on input "Not at all" at bounding box center [367, 263] width 10 height 10
radio input "true"
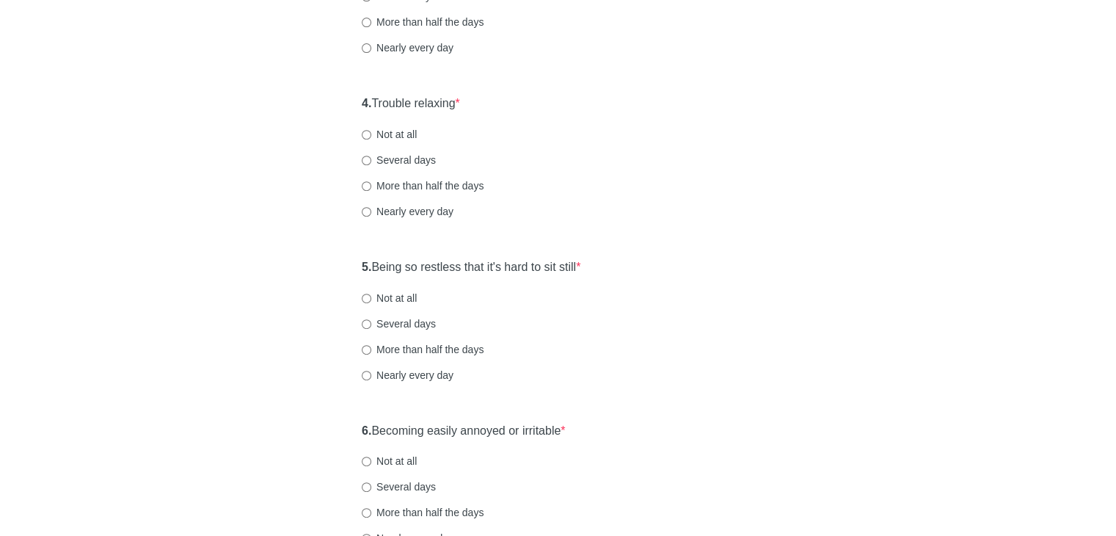
scroll to position [587, 0]
click at [362, 134] on input "Not at all" at bounding box center [367, 133] width 10 height 10
radio input "true"
click at [379, 297] on label "Not at all" at bounding box center [389, 296] width 55 height 15
click at [371, 297] on input "Not at all" at bounding box center [367, 297] width 10 height 10
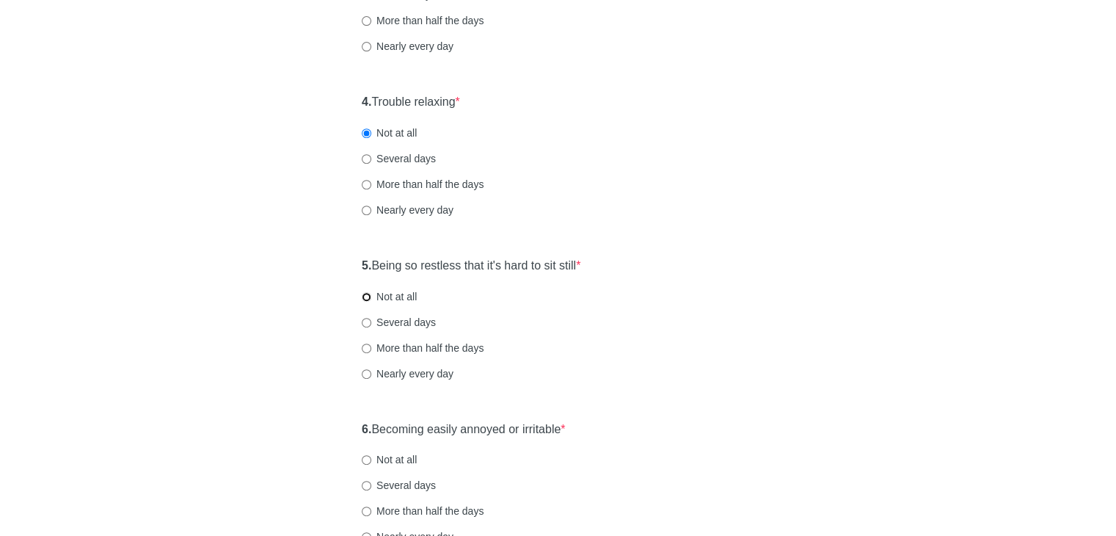
radio input "true"
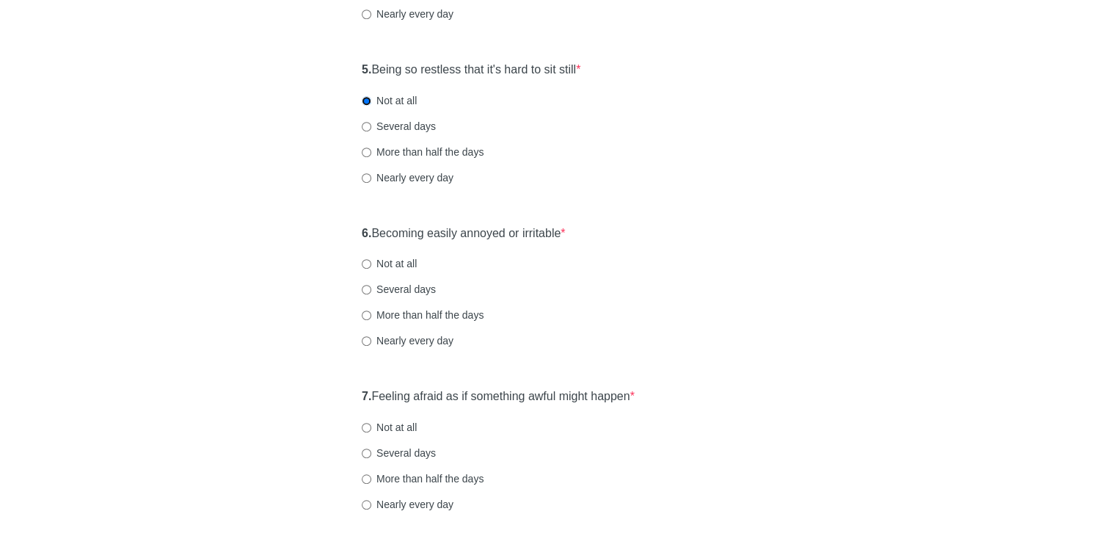
scroll to position [807, 0]
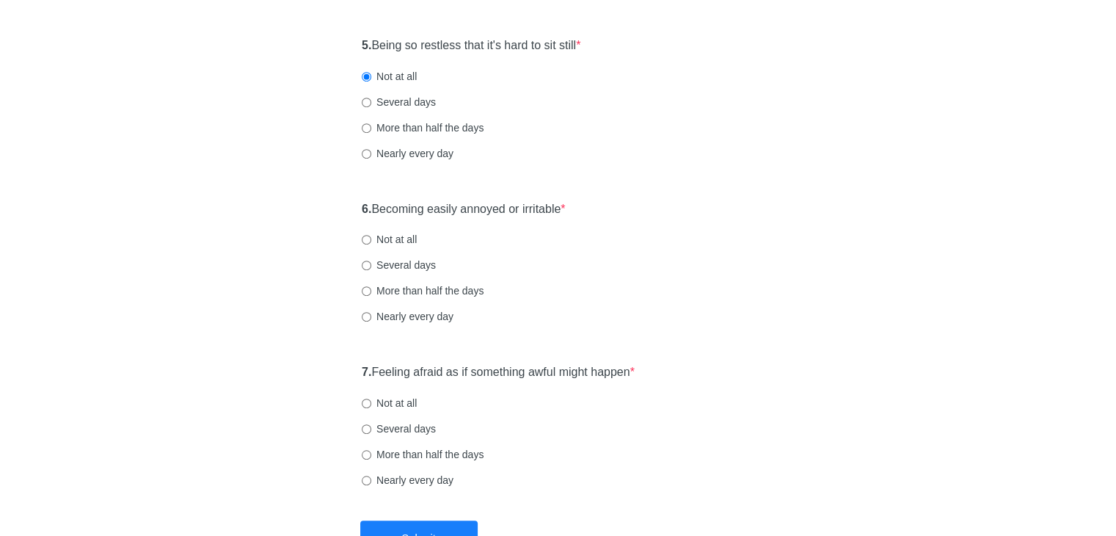
click at [376, 268] on label "Several days" at bounding box center [399, 265] width 74 height 15
click at [371, 268] on input "Several days" at bounding box center [367, 265] width 10 height 10
radio input "true"
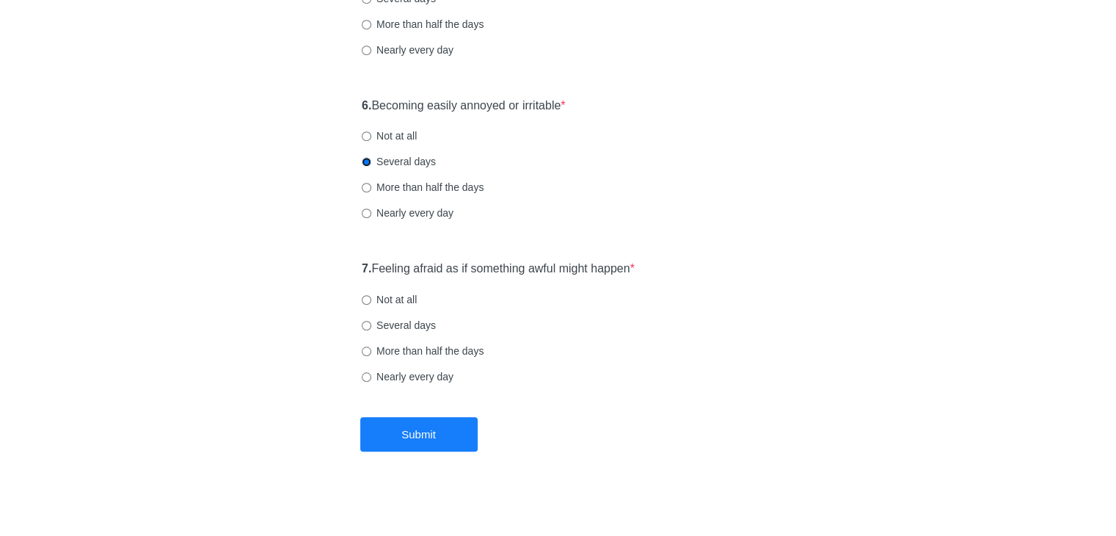
scroll to position [915, 0]
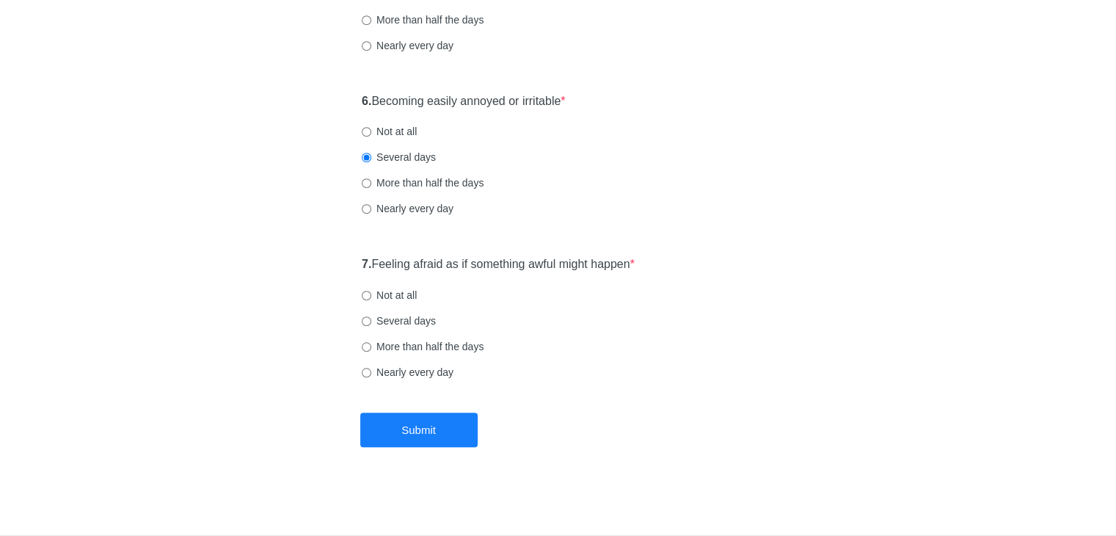
click at [378, 297] on label "Not at all" at bounding box center [389, 295] width 55 height 15
click at [371, 297] on input "Not at all" at bounding box center [367, 296] width 10 height 10
radio input "true"
drag, startPoint x: 417, startPoint y: 426, endPoint x: 420, endPoint y: 419, distance: 7.6
click at [417, 425] on button "Submit" at bounding box center [418, 429] width 117 height 34
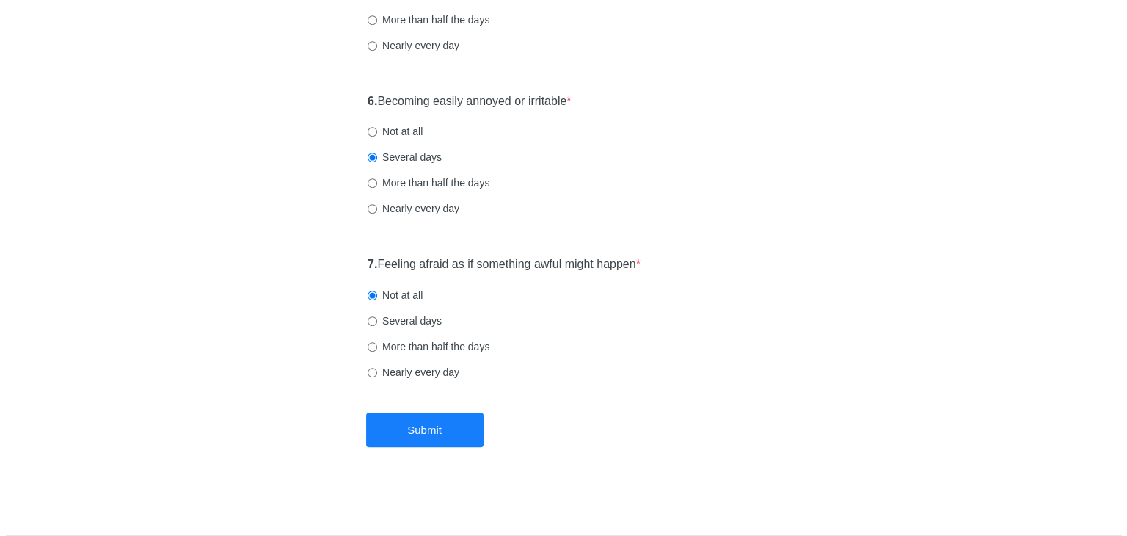
scroll to position [0, 0]
